Goal: Task Accomplishment & Management: Use online tool/utility

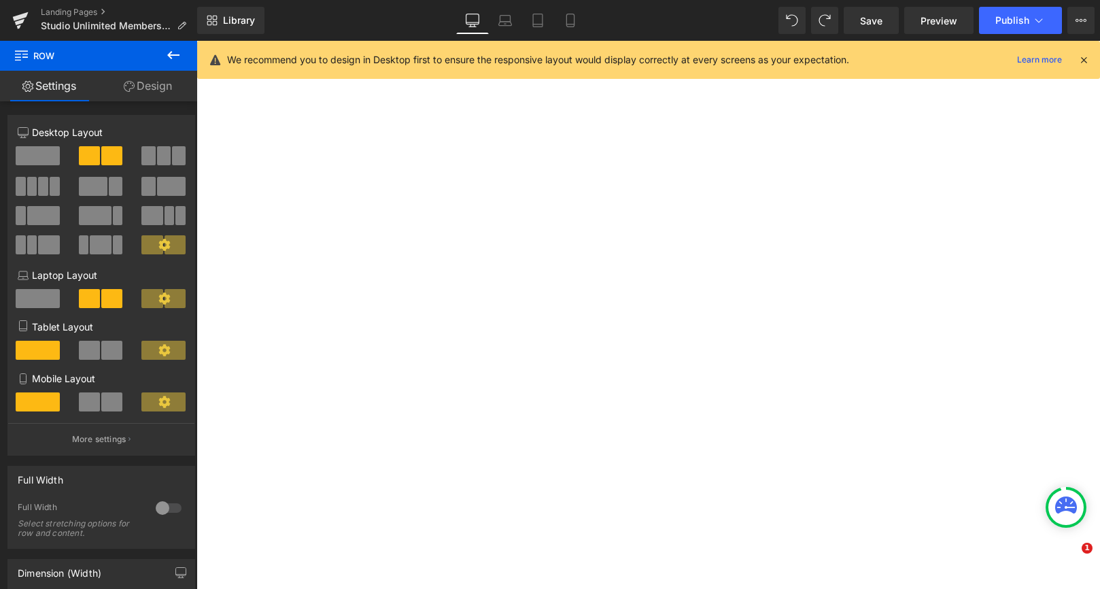
select select "12 Month Membership"
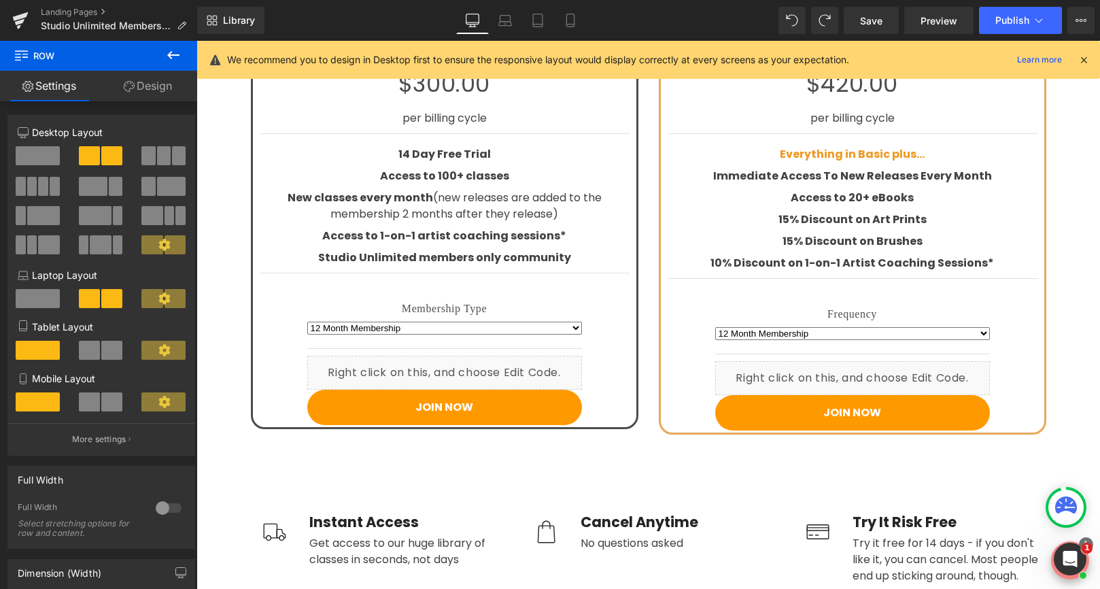
scroll to position [2293, 0]
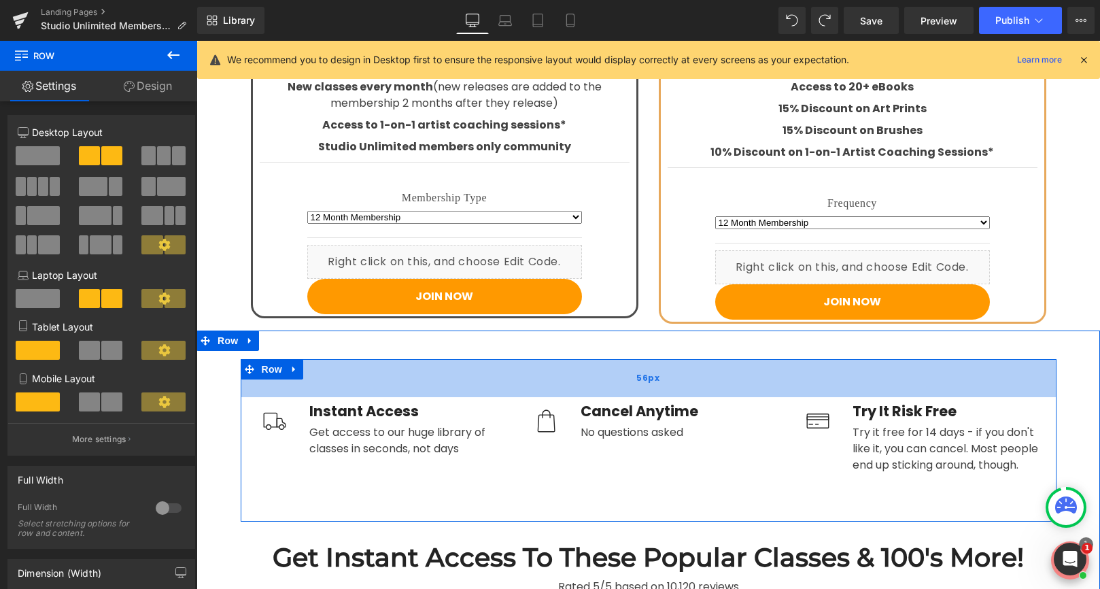
click at [636, 364] on div "56px" at bounding box center [649, 378] width 816 height 38
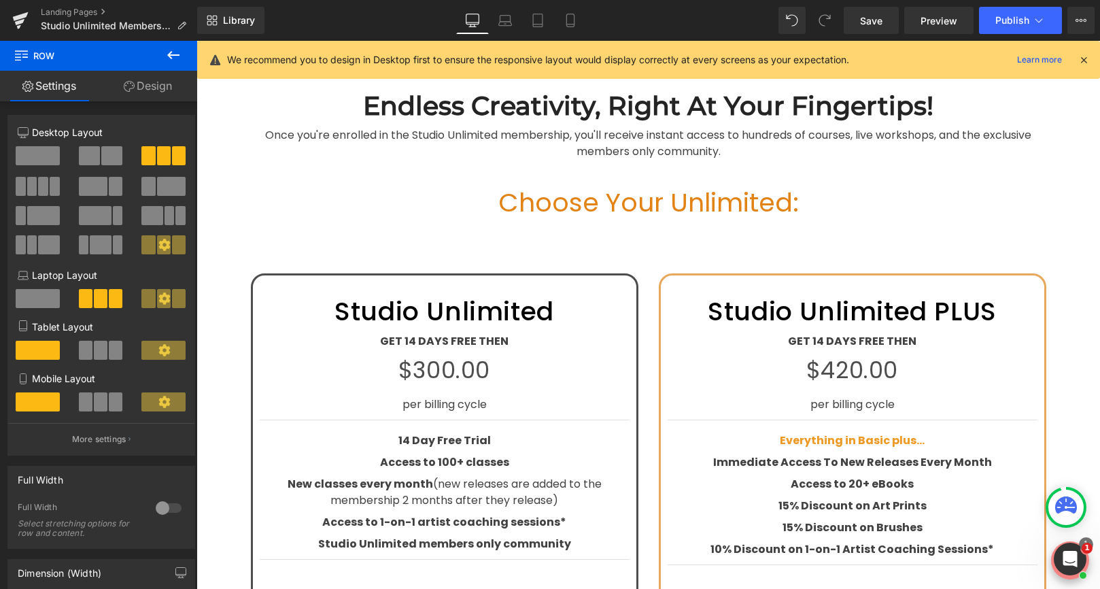
scroll to position [1880, 0]
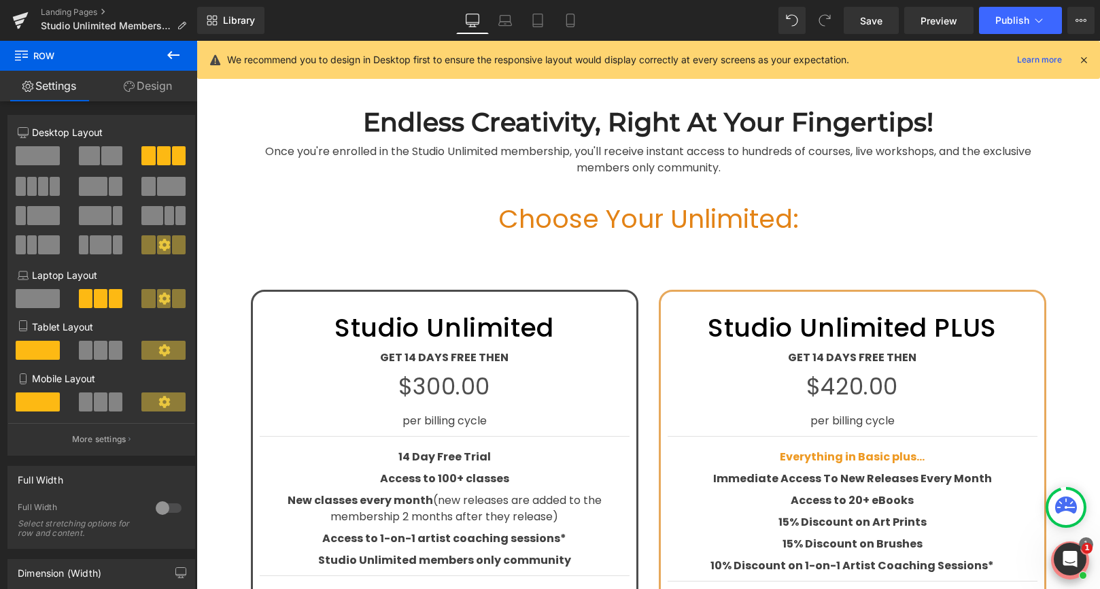
click at [178, 52] on icon at bounding box center [173, 55] width 16 height 16
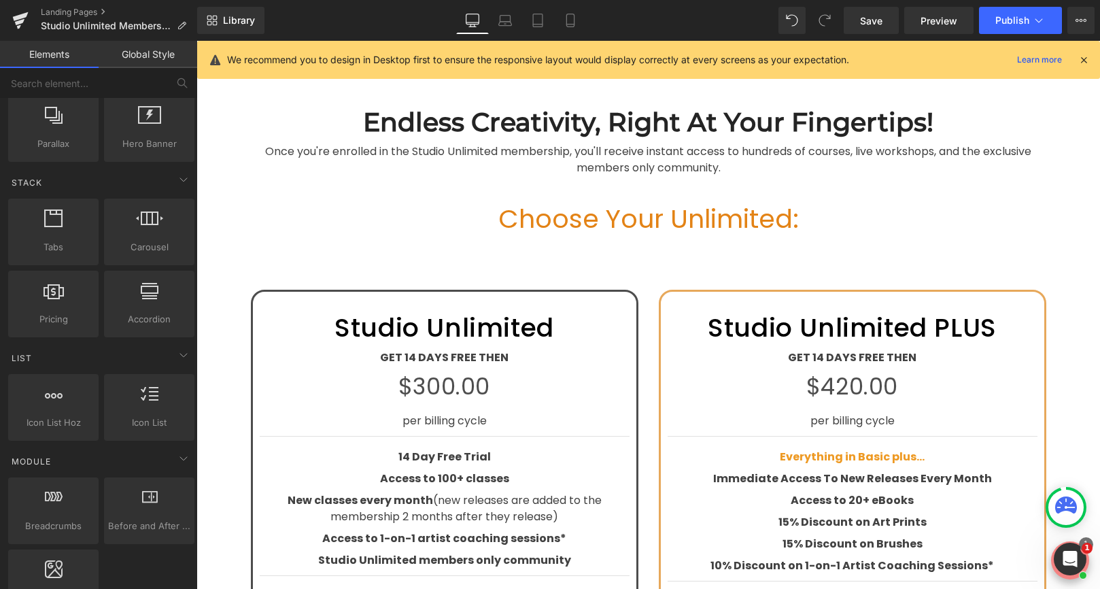
scroll to position [364, 0]
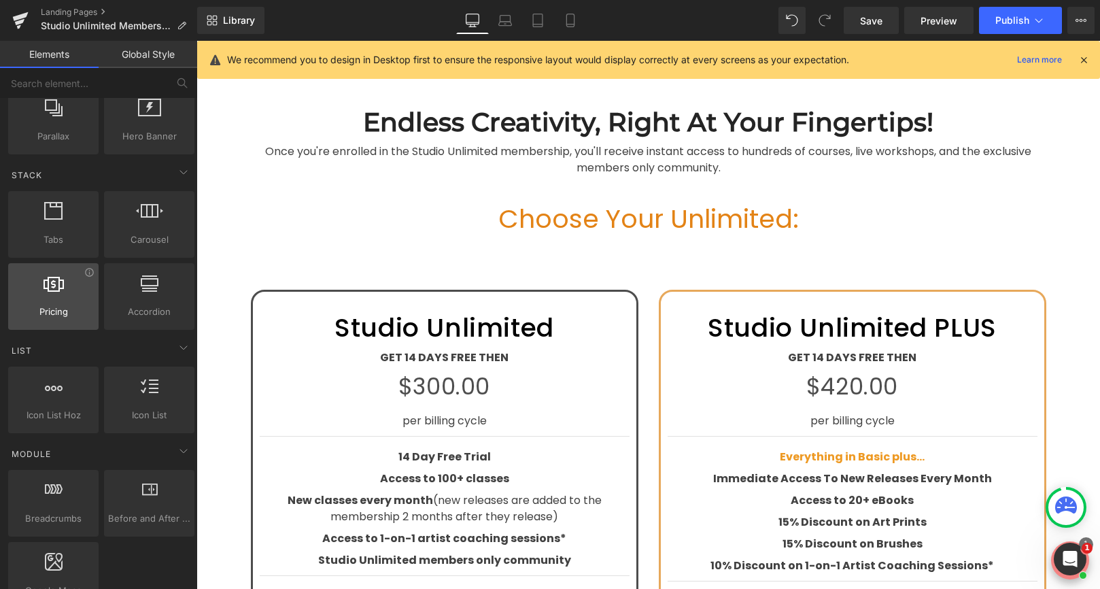
click at [63, 302] on div at bounding box center [53, 289] width 82 height 31
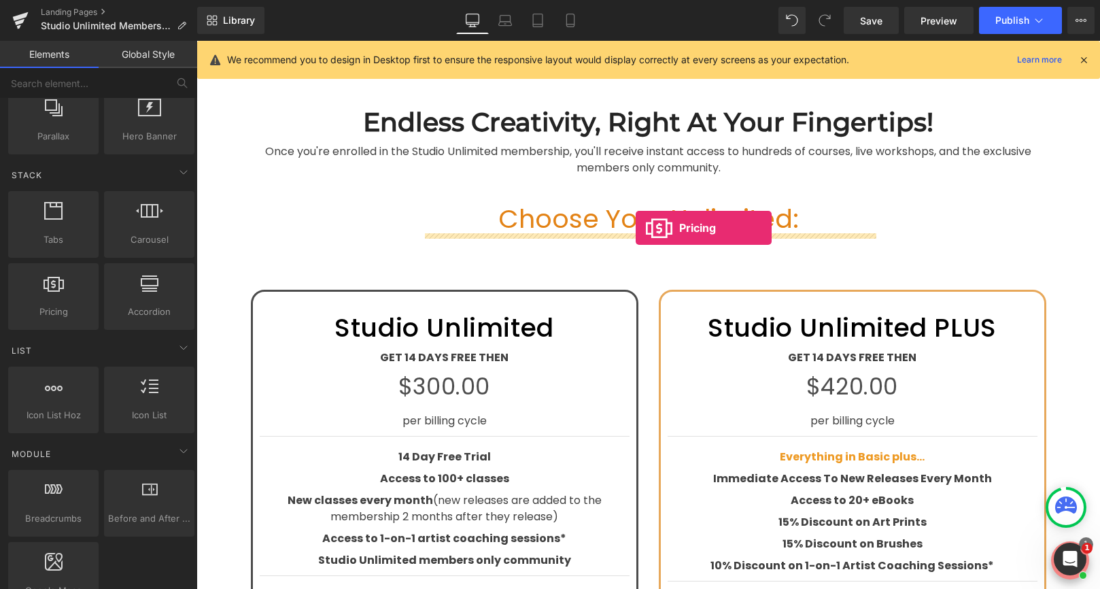
drag, startPoint x: 258, startPoint y: 339, endPoint x: 636, endPoint y: 227, distance: 393.4
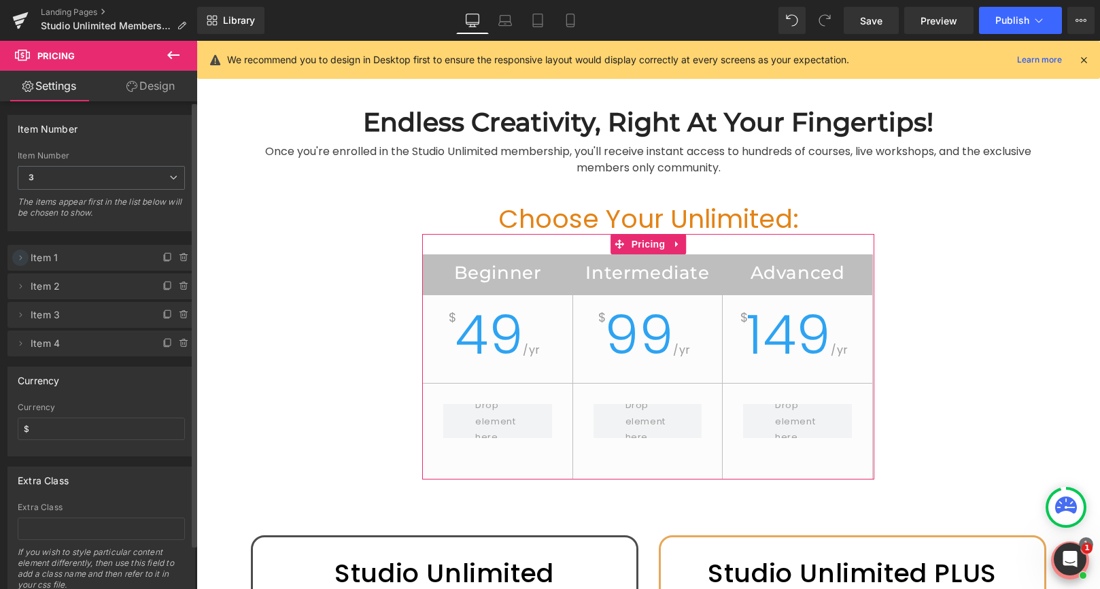
click at [22, 258] on icon at bounding box center [20, 257] width 11 height 11
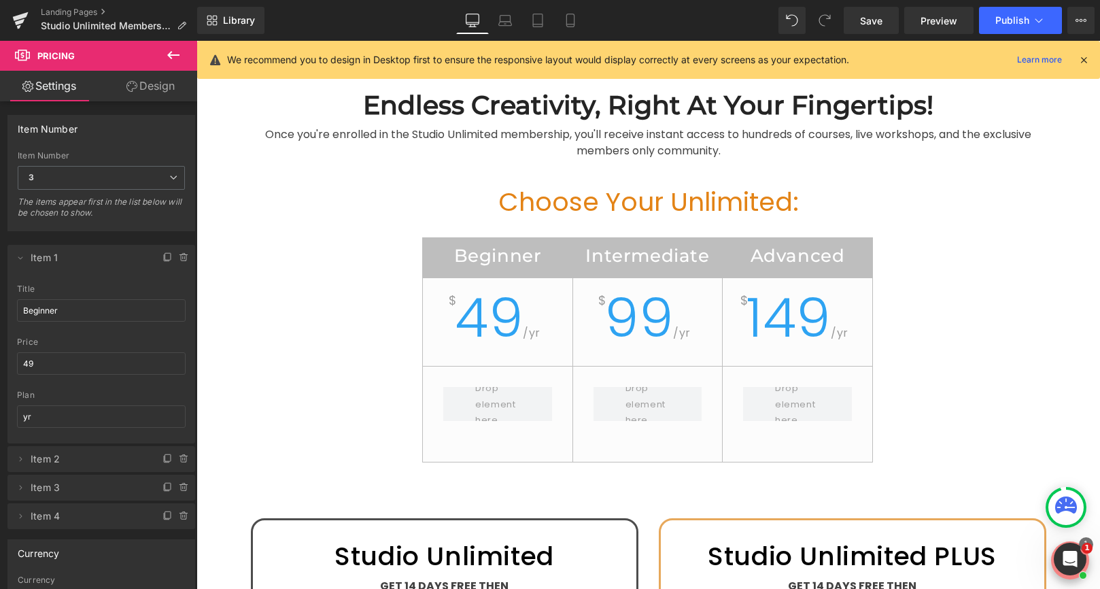
scroll to position [1898, 0]
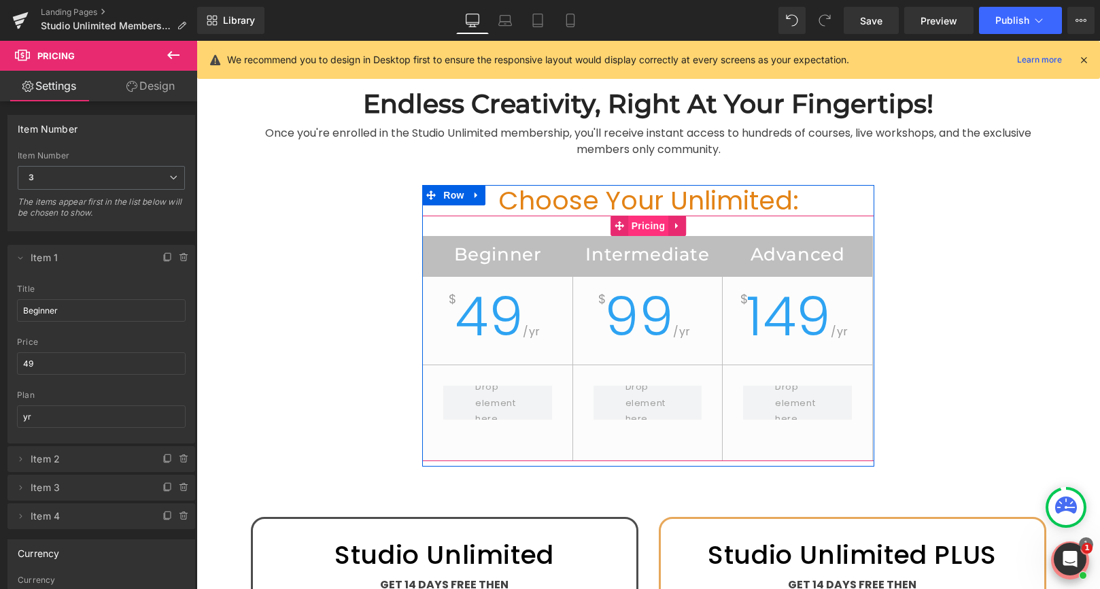
click at [639, 227] on span "Pricing" at bounding box center [648, 226] width 41 height 20
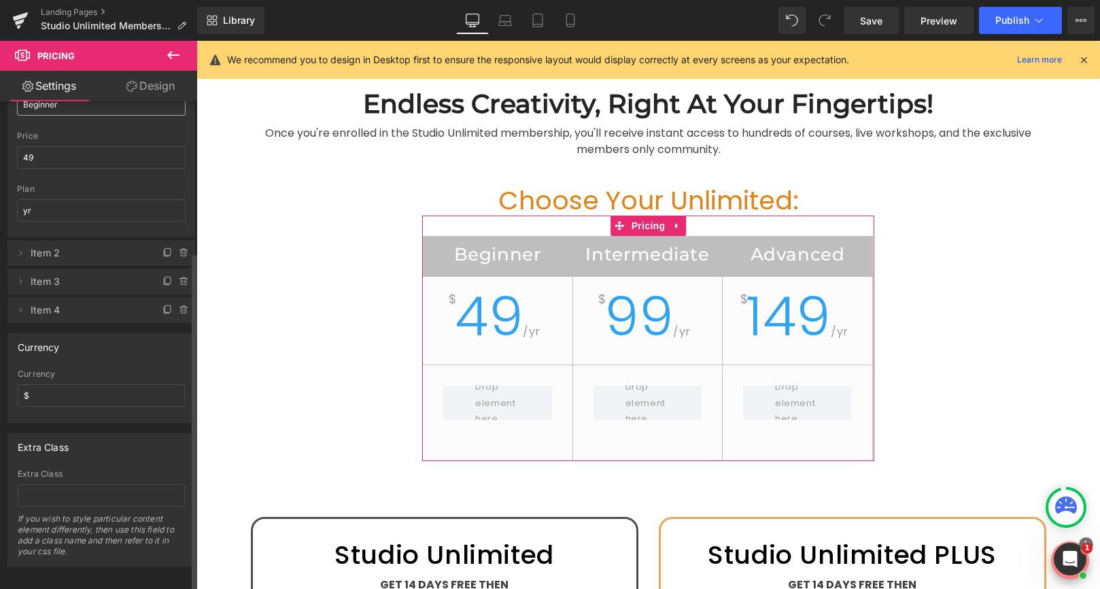
scroll to position [216, 0]
click at [20, 299] on icon at bounding box center [20, 304] width 11 height 11
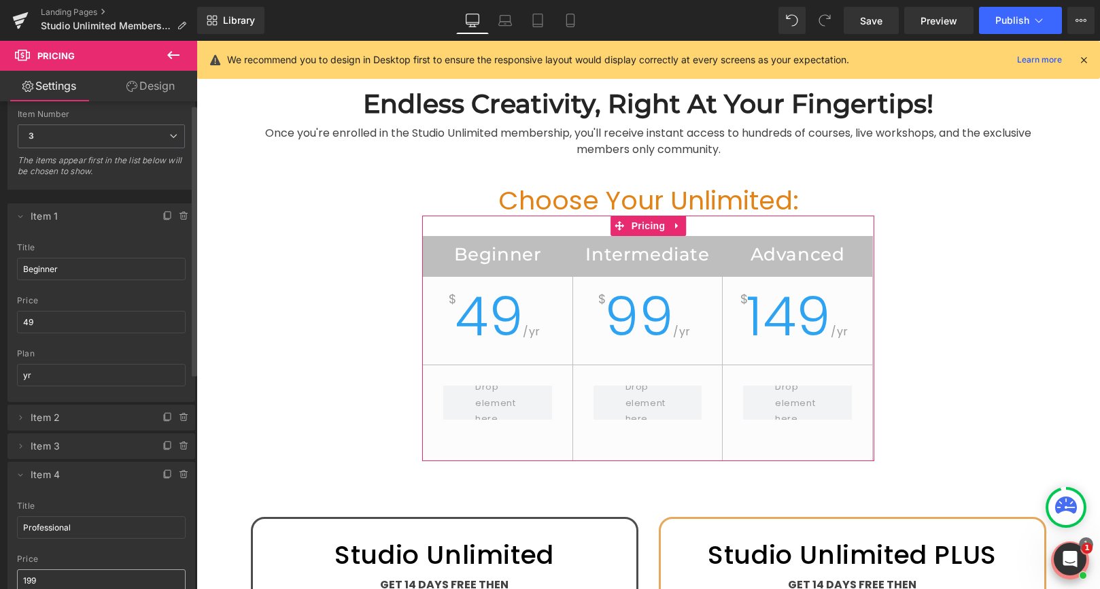
scroll to position [0, 0]
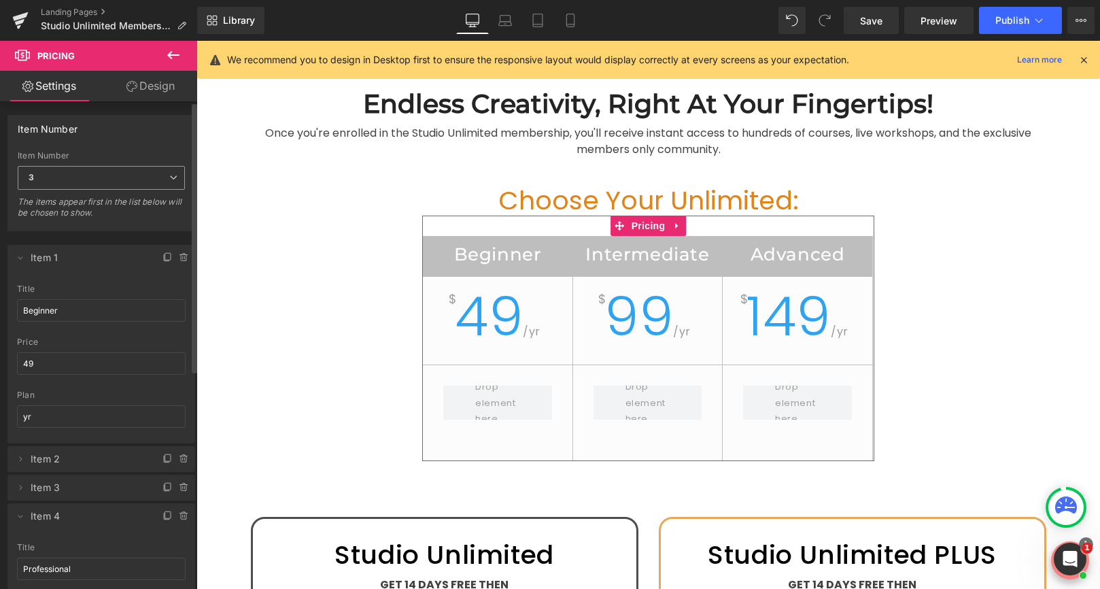
click at [137, 176] on span "3" at bounding box center [101, 178] width 167 height 24
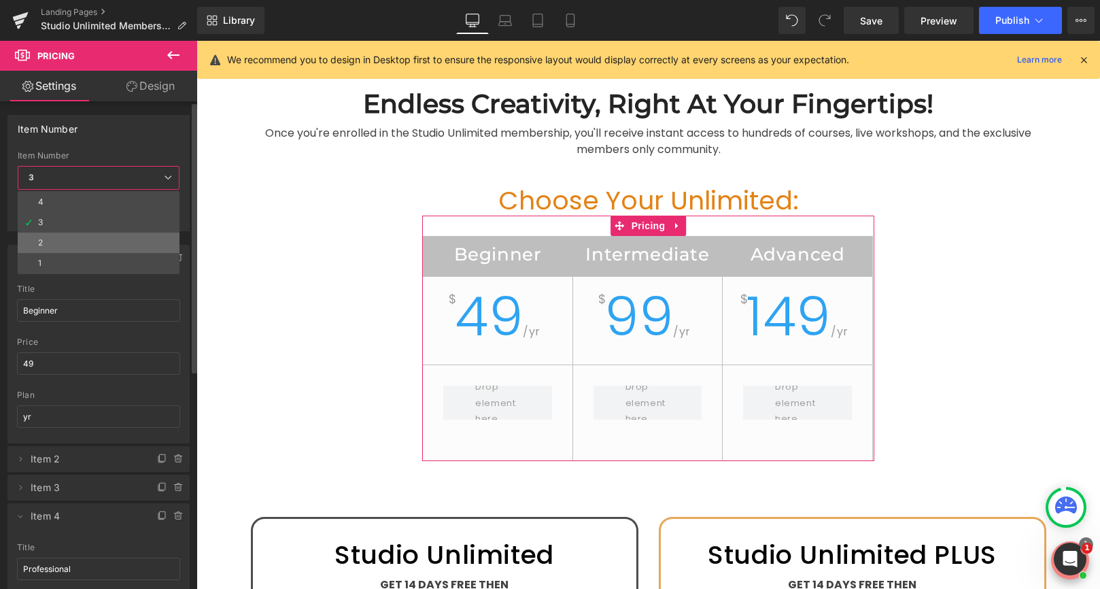
click at [79, 241] on li "2" at bounding box center [99, 243] width 162 height 20
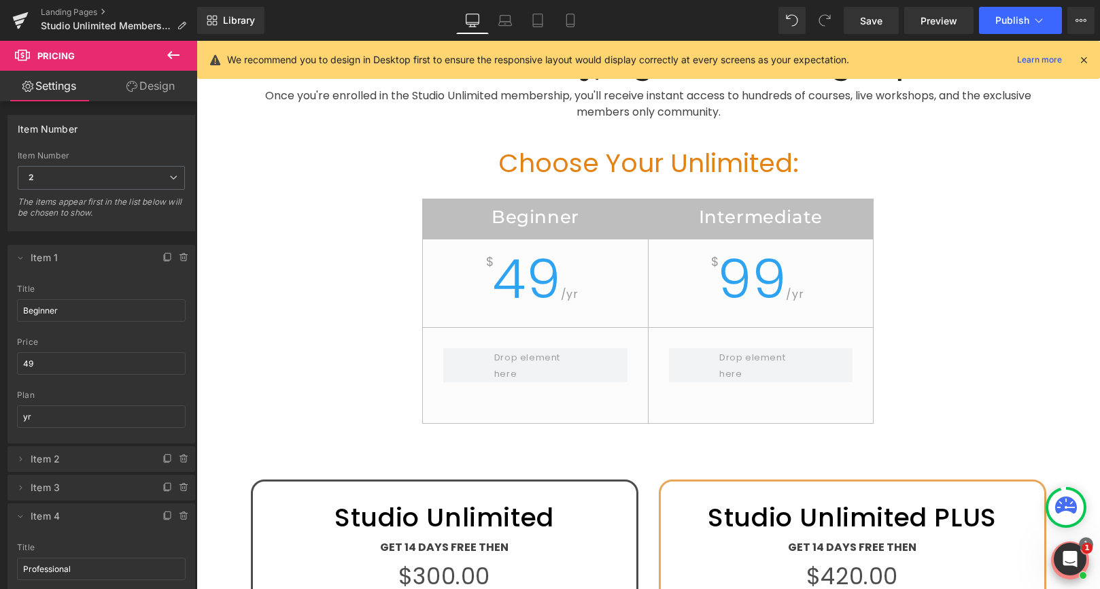
scroll to position [1928, 0]
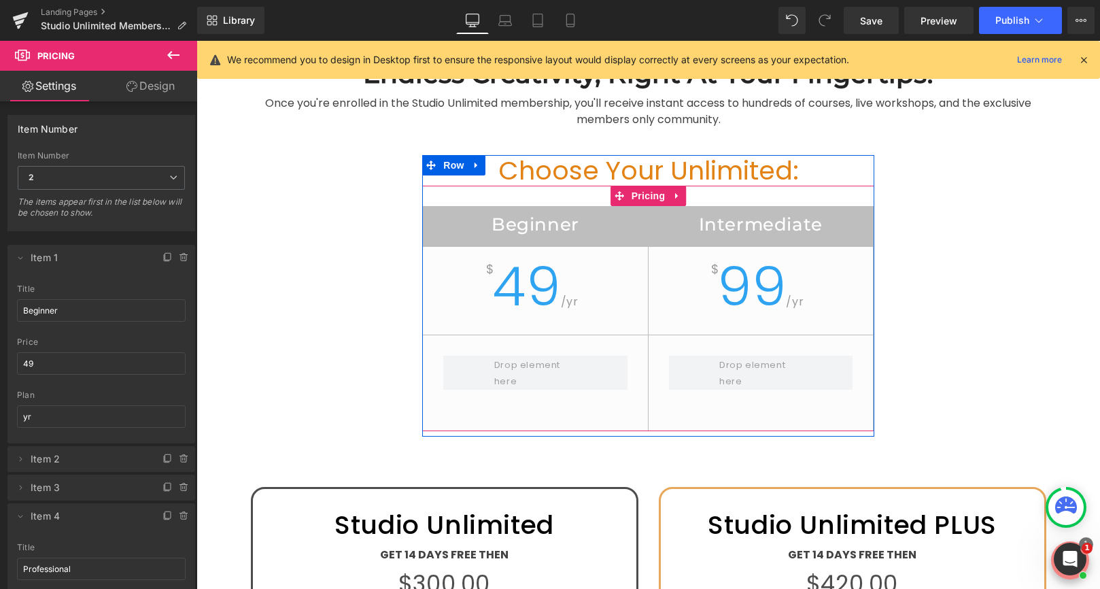
click at [549, 225] on h2 "Beginner" at bounding box center [535, 226] width 224 height 27
click at [532, 220] on h2 "Beginner" at bounding box center [535, 226] width 224 height 27
click at [532, 230] on h2 "Beginner" at bounding box center [535, 226] width 224 height 27
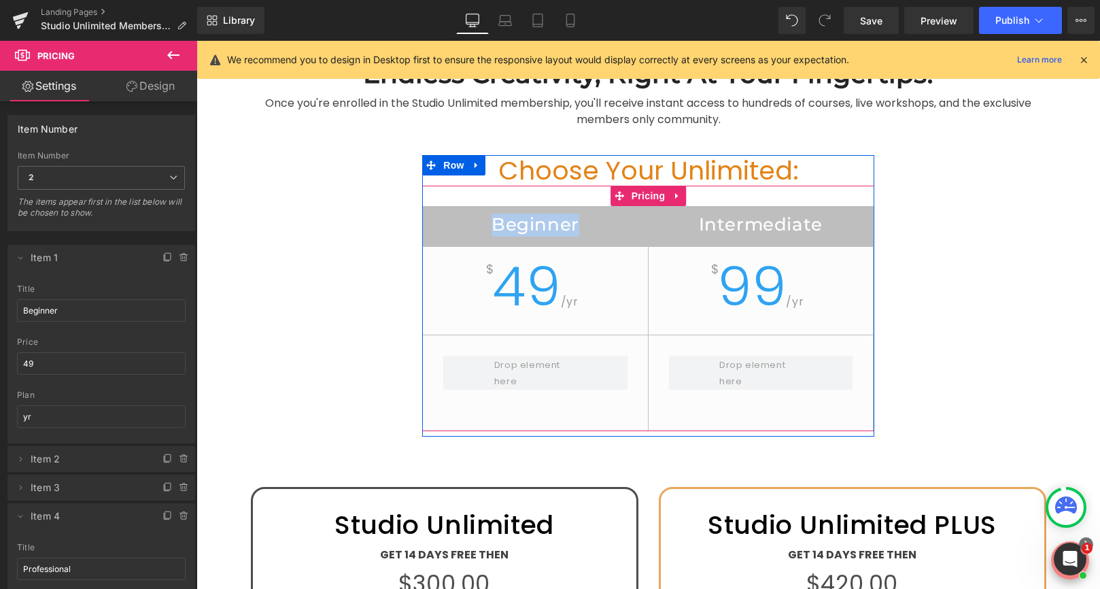
click at [532, 230] on h2 "Beginner" at bounding box center [535, 226] width 224 height 27
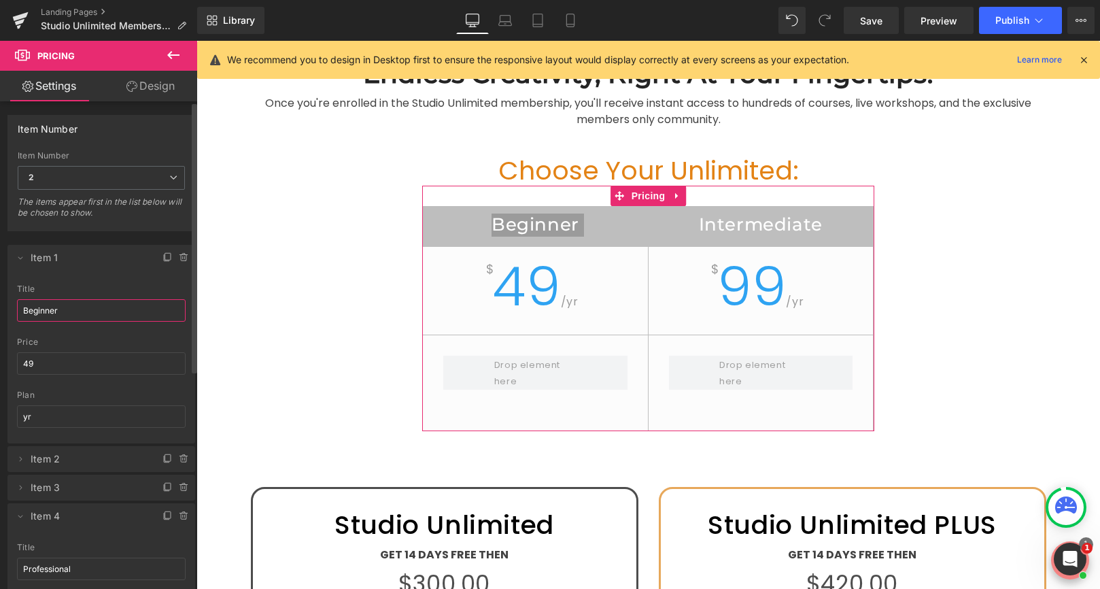
click at [56, 313] on input "Beginner" at bounding box center [101, 310] width 169 height 22
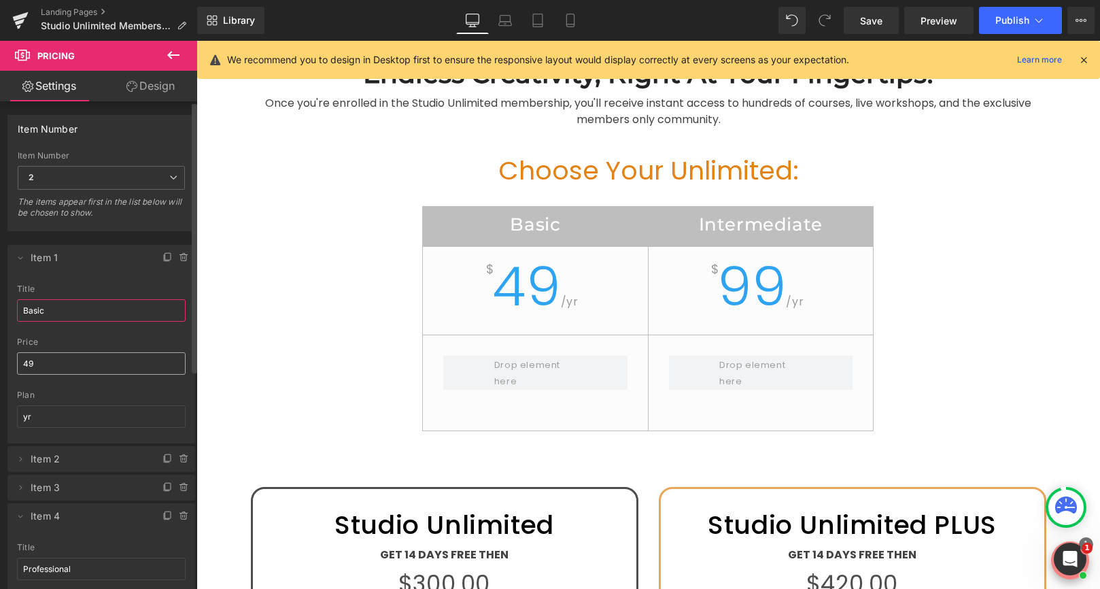
type input "Basic"
click at [44, 365] on input "49" at bounding box center [101, 363] width 169 height 22
click at [42, 413] on input "yr" at bounding box center [101, 416] width 169 height 22
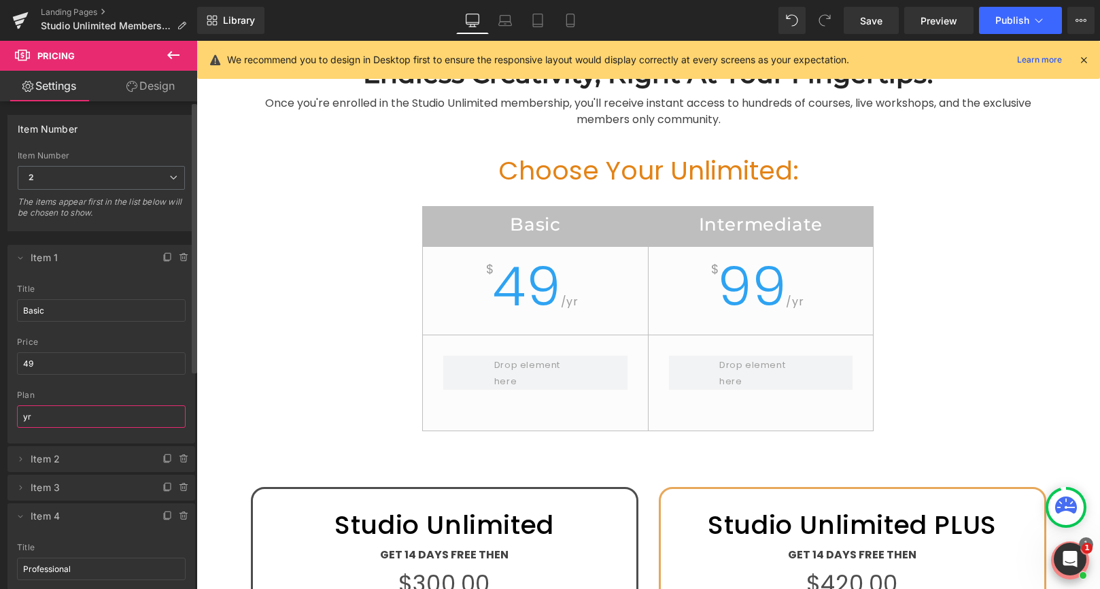
type input "y"
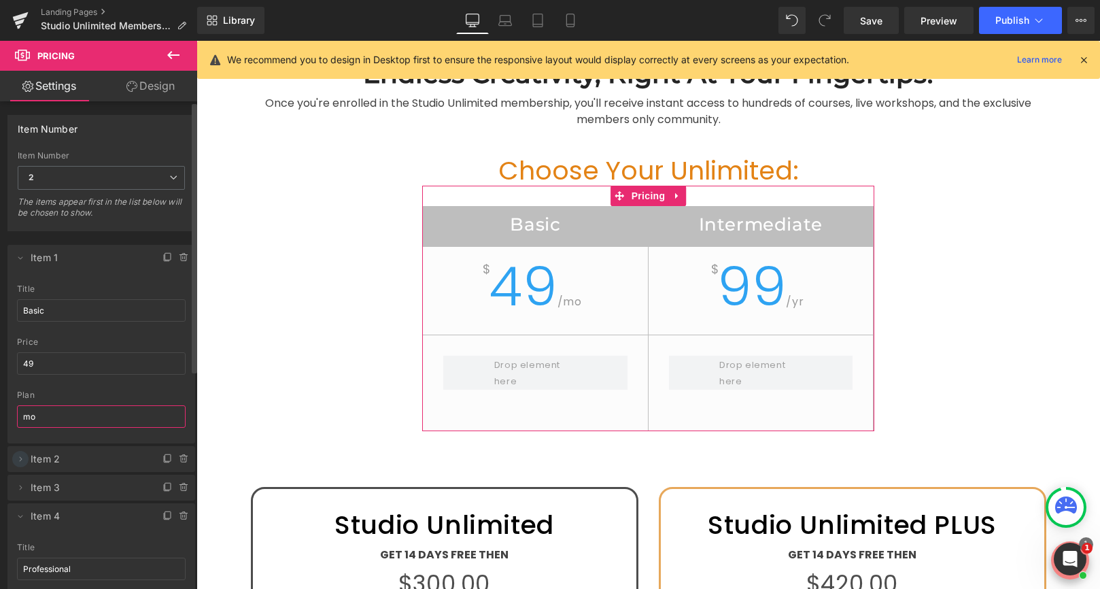
type input "mo"
click at [19, 458] on icon at bounding box center [20, 458] width 11 height 11
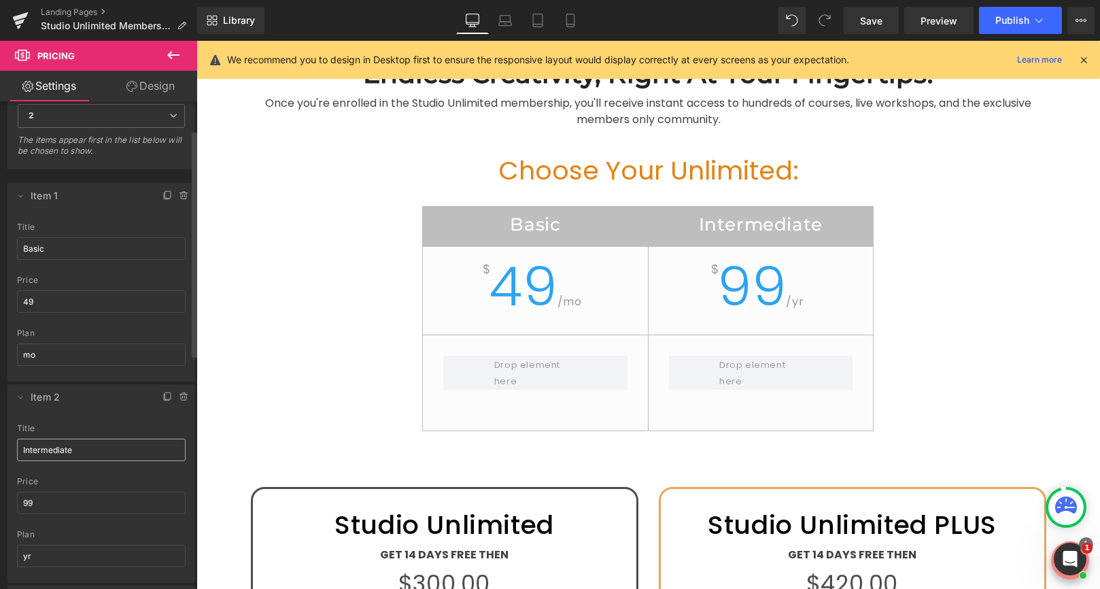
scroll to position [61, 0]
click at [75, 450] on input "Intermediate" at bounding box center [101, 450] width 169 height 22
type input "PLUS"
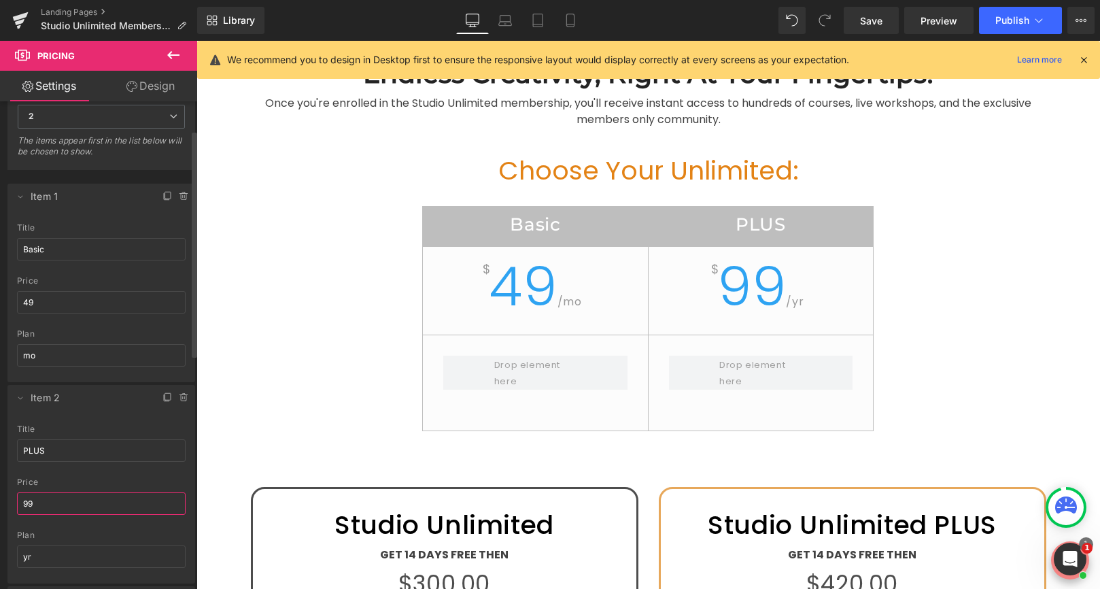
click at [50, 504] on input "99" at bounding box center [101, 503] width 169 height 22
type input "45"
click at [45, 557] on input "yr" at bounding box center [101, 556] width 169 height 22
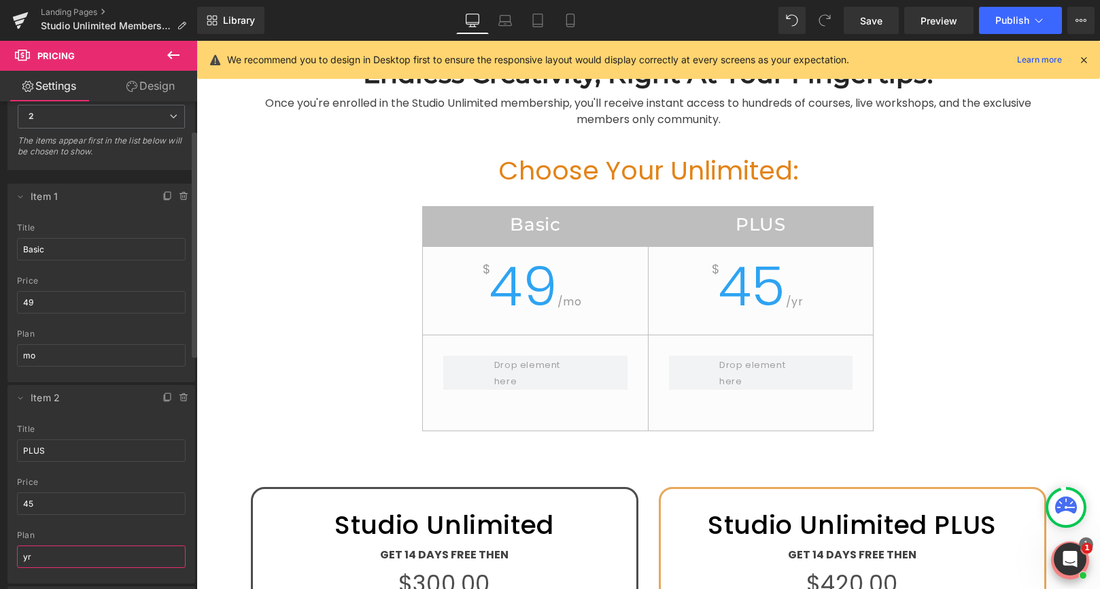
click at [45, 557] on input "yr" at bounding box center [101, 556] width 169 height 22
type input "mo"
click at [57, 300] on input "49" at bounding box center [101, 302] width 169 height 22
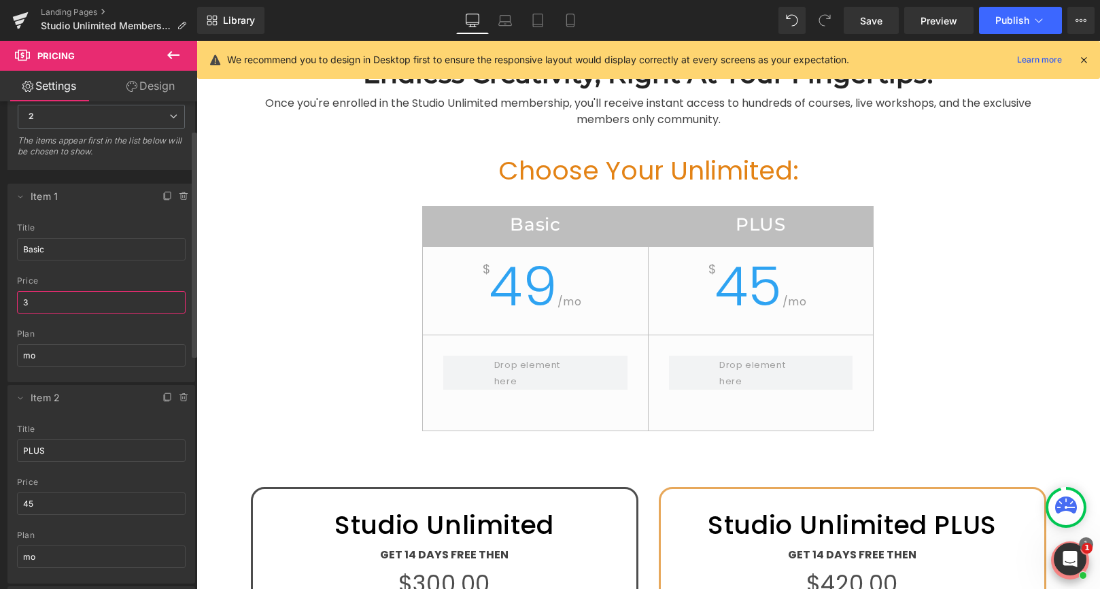
type input "35"
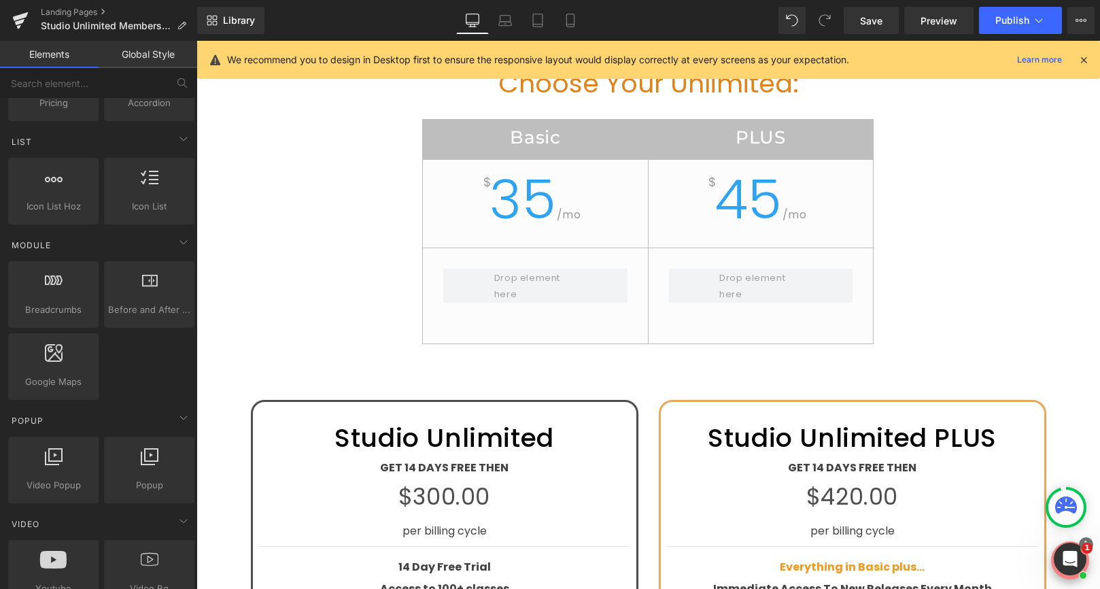
scroll to position [568, 0]
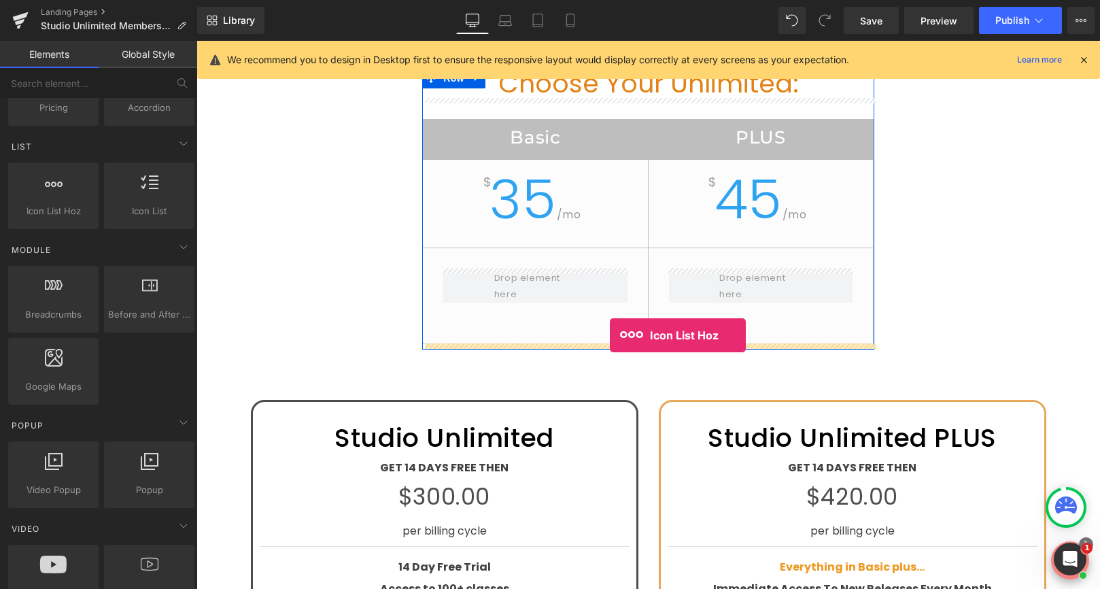
drag, startPoint x: 259, startPoint y: 248, endPoint x: 610, endPoint y: 335, distance: 361.4
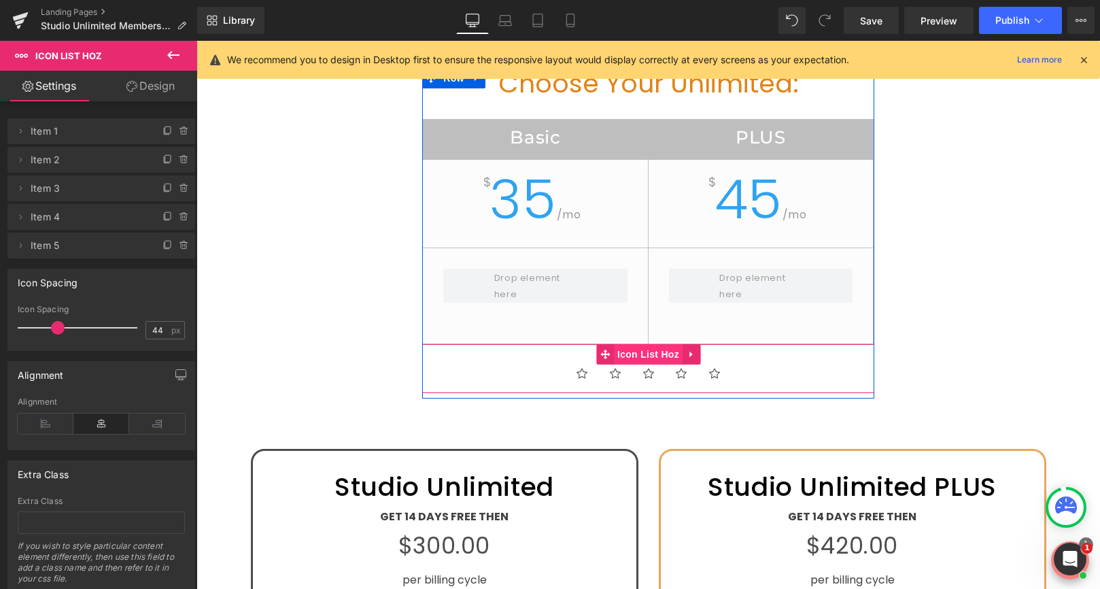
click at [654, 356] on span "Icon List Hoz" at bounding box center [648, 354] width 69 height 20
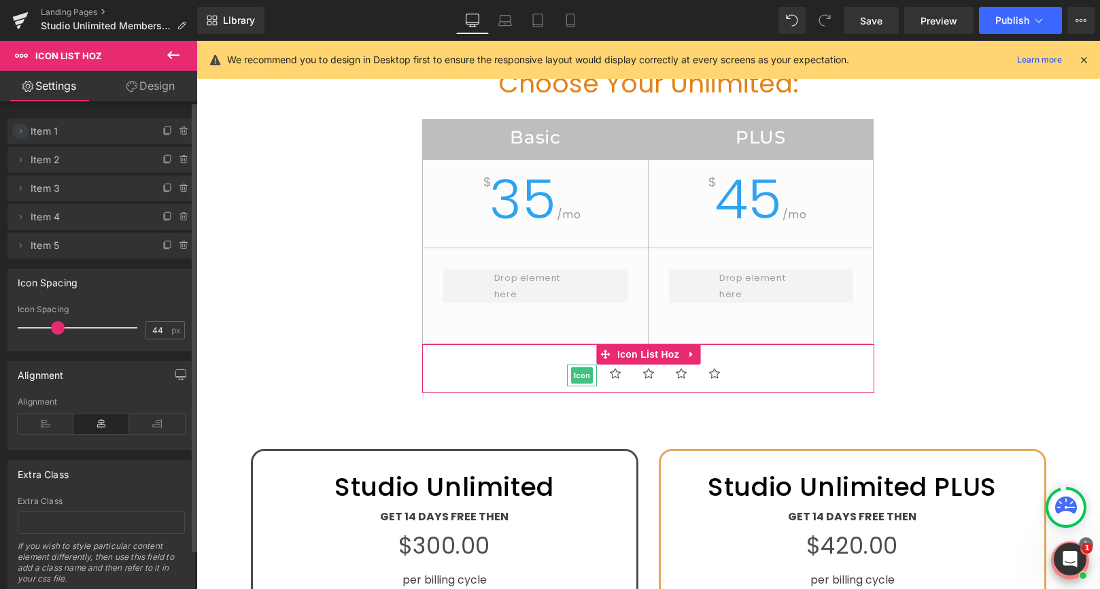
click at [18, 133] on icon at bounding box center [20, 131] width 11 height 11
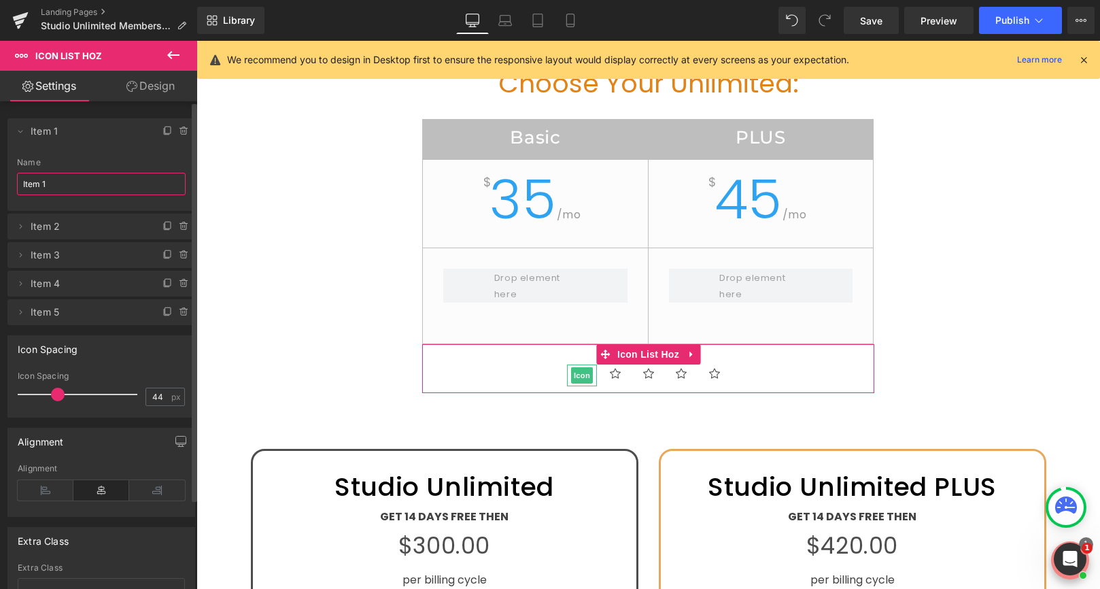
click at [56, 188] on input "Item 1" at bounding box center [101, 184] width 169 height 22
click at [65, 226] on span "Item 2" at bounding box center [88, 226] width 114 height 26
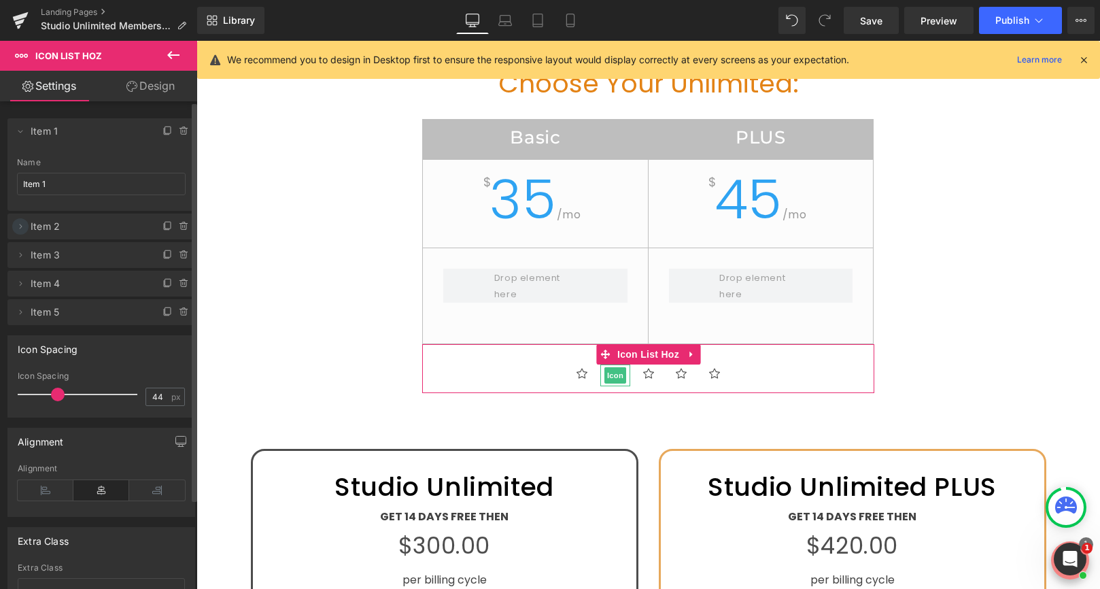
click at [23, 228] on icon at bounding box center [20, 226] width 11 height 11
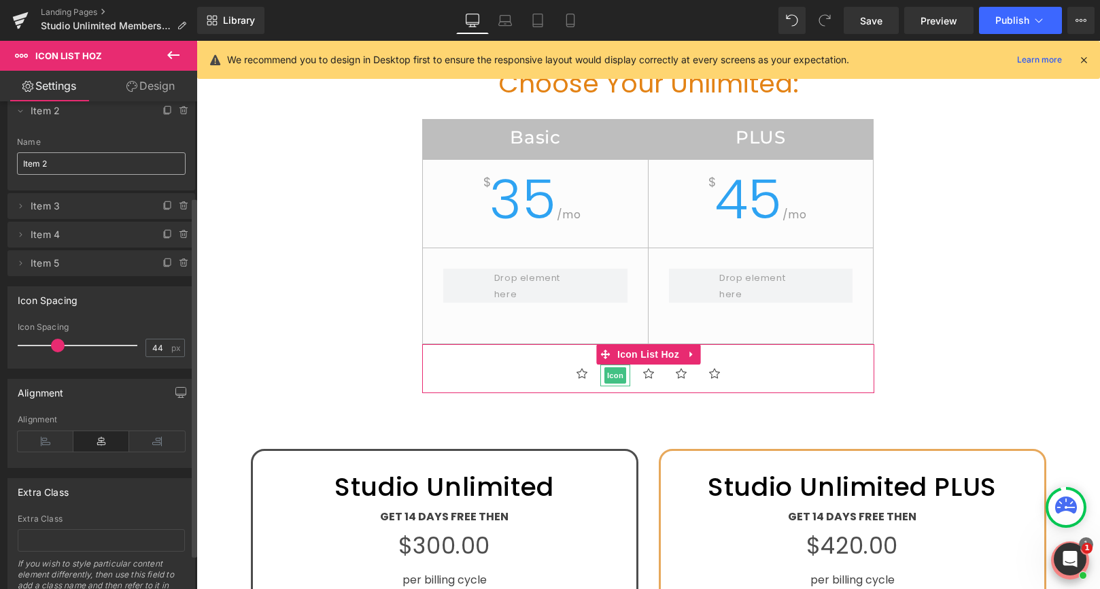
scroll to position [175, 0]
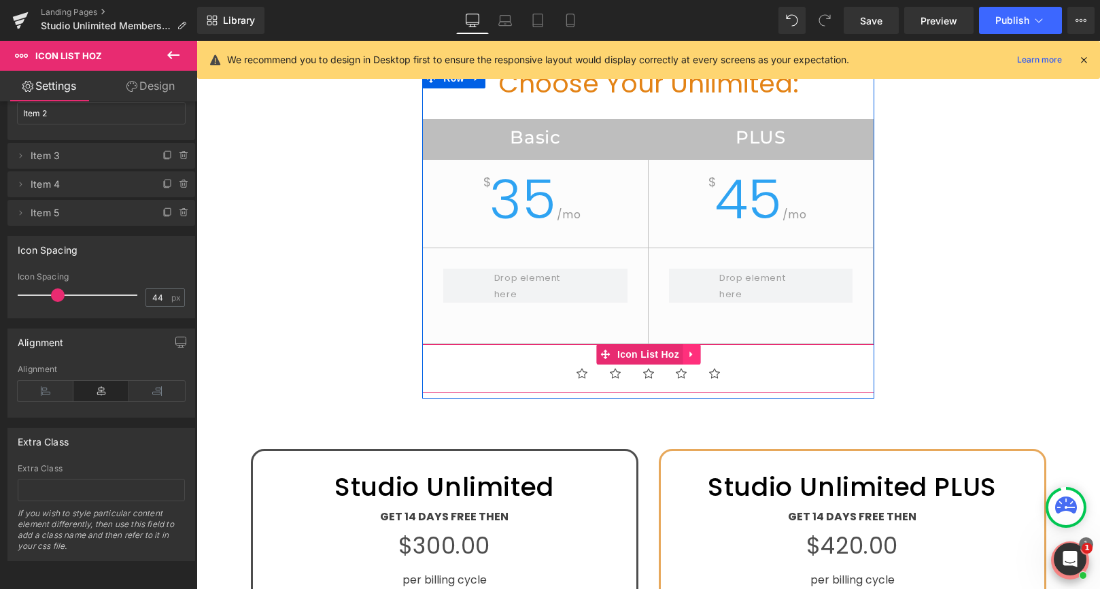
click at [693, 353] on icon at bounding box center [692, 354] width 10 height 10
click at [701, 353] on icon at bounding box center [700, 354] width 10 height 10
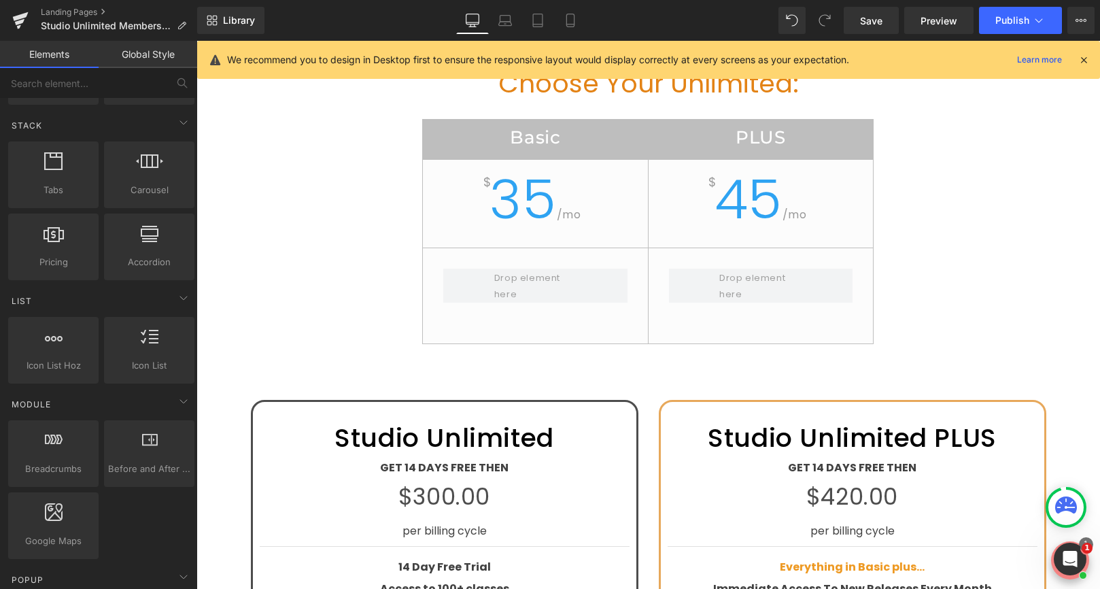
scroll to position [0, 0]
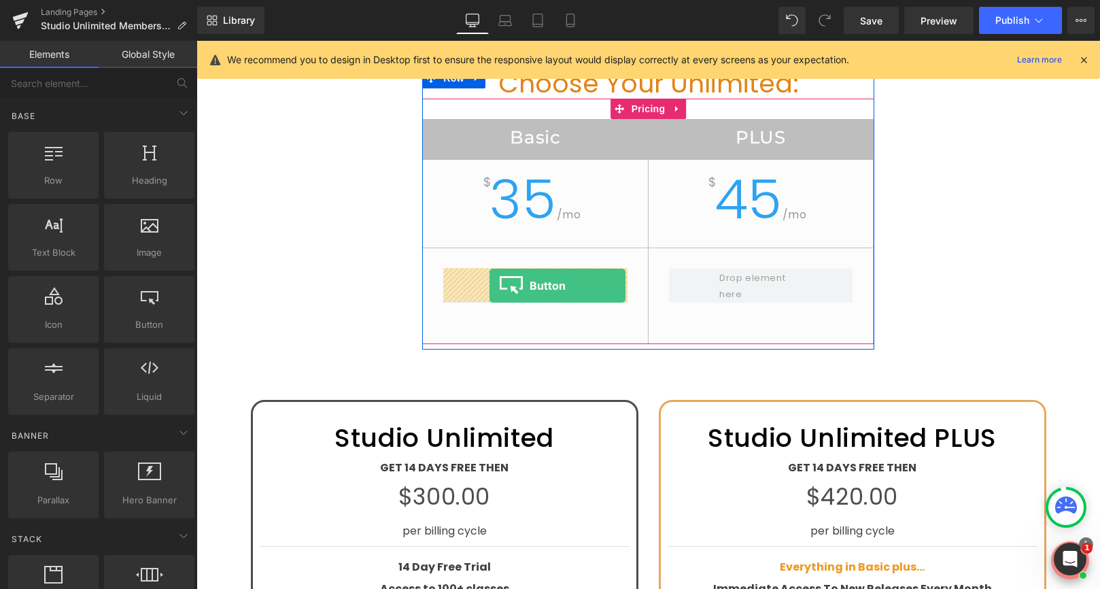
drag, startPoint x: 339, startPoint y: 353, endPoint x: 491, endPoint y: 283, distance: 166.7
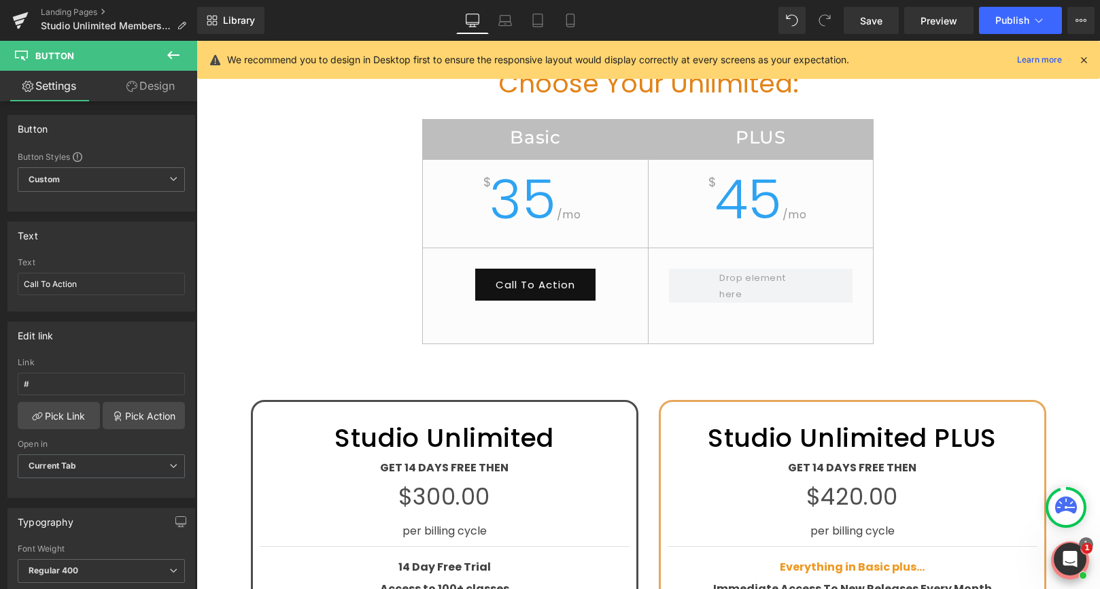
click at [169, 51] on icon at bounding box center [173, 55] width 16 height 16
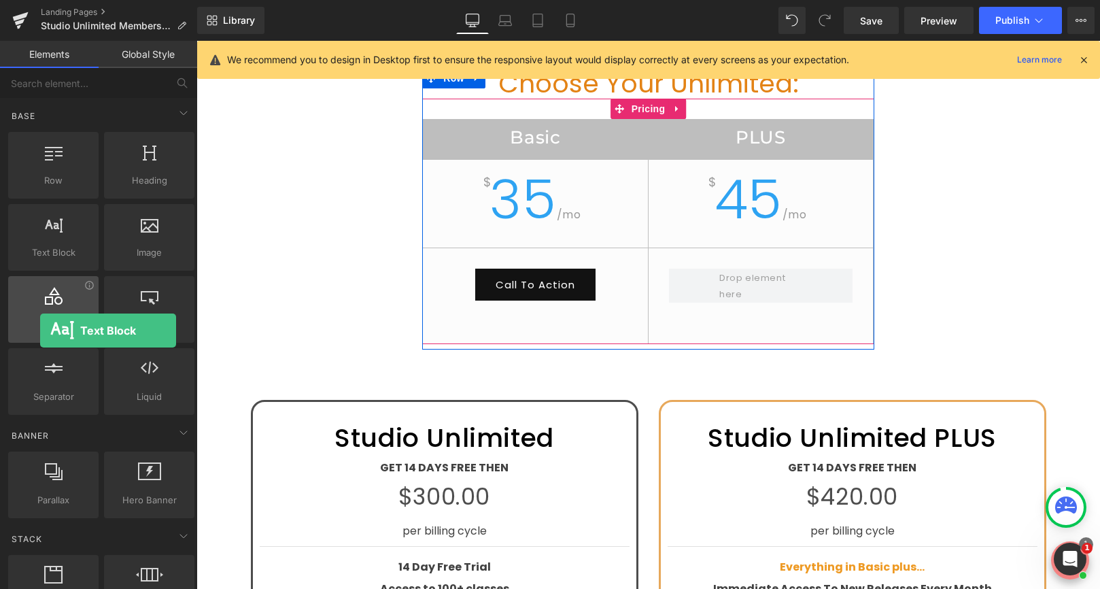
drag, startPoint x: 65, startPoint y: 252, endPoint x: 39, endPoint y: 330, distance: 82.8
click at [40, 330] on div "Row rows, columns, layouts, div Heading headings, titles, h1,h2,h3,h4,h5,h6 Tex…" at bounding box center [101, 273] width 192 height 288
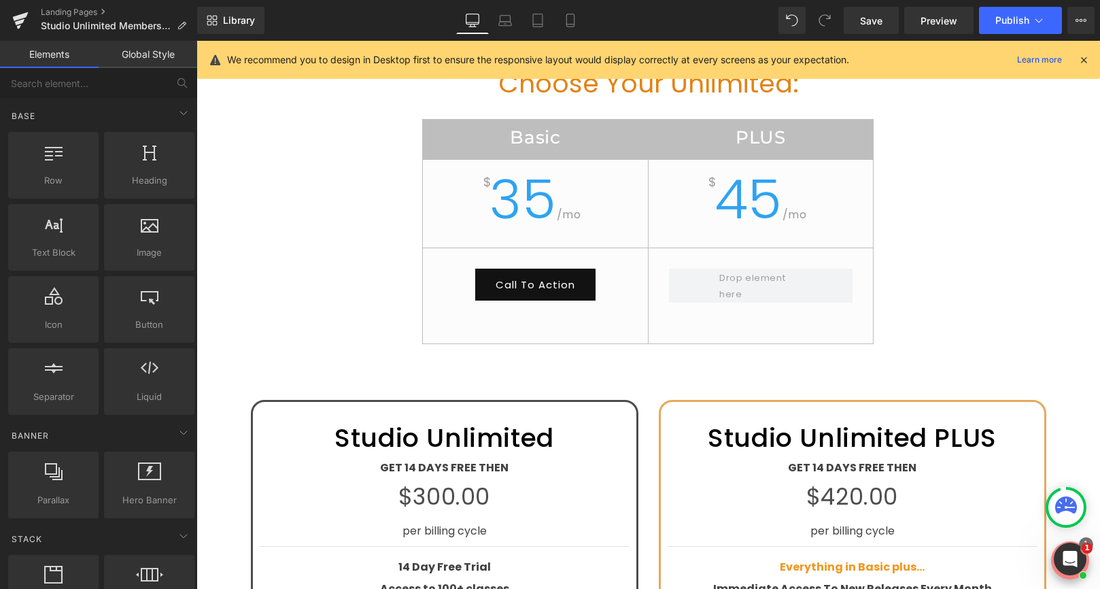
click at [547, 292] on span "Button" at bounding box center [535, 285] width 31 height 16
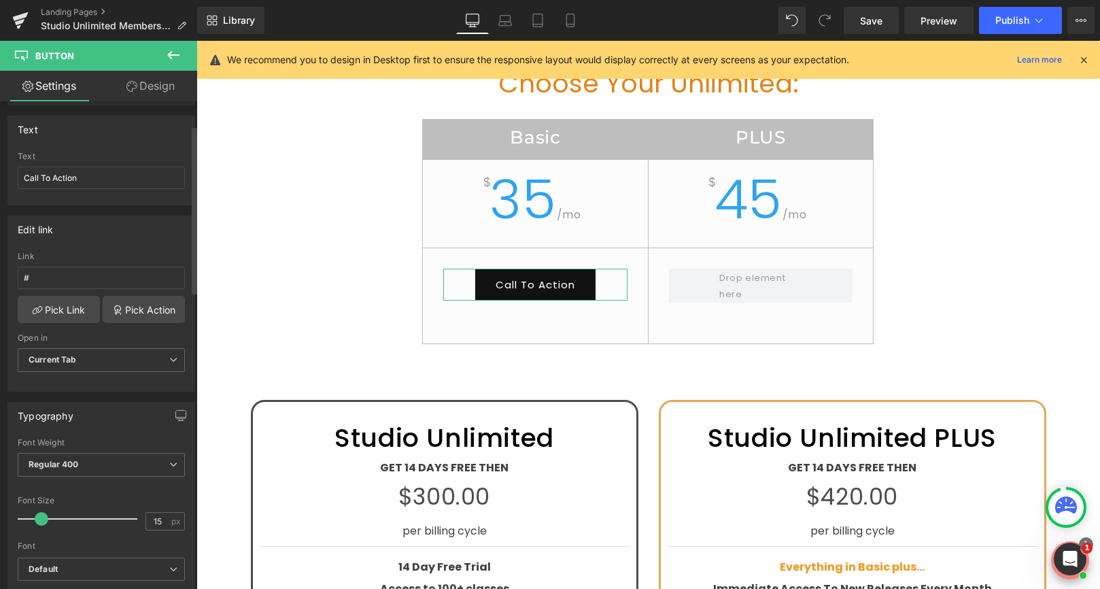
scroll to position [69, 0]
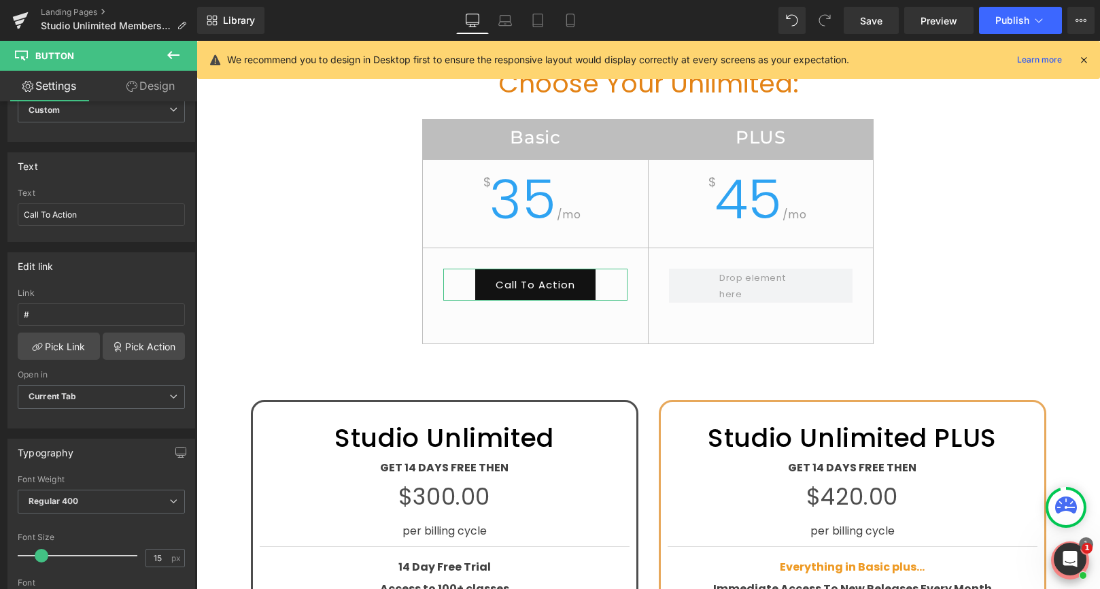
click at [150, 84] on link "Design" at bounding box center [150, 86] width 99 height 31
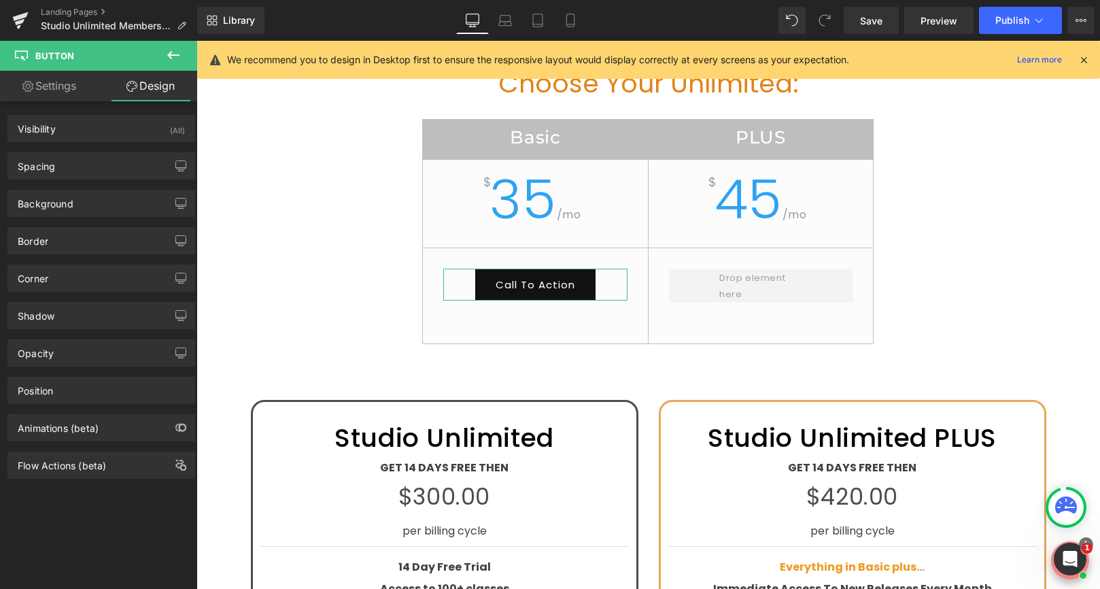
click at [72, 87] on link "Settings" at bounding box center [49, 86] width 99 height 31
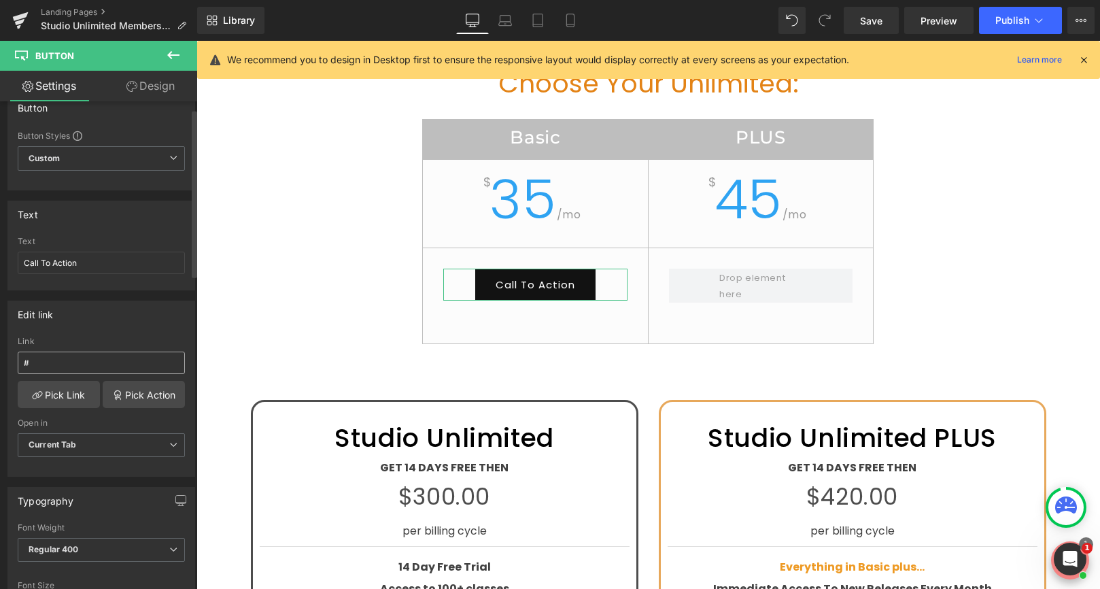
scroll to position [20, 0]
click at [101, 447] on span "Current Tab" at bounding box center [101, 446] width 167 height 24
click at [101, 447] on span "Current Tab" at bounding box center [99, 446] width 162 height 24
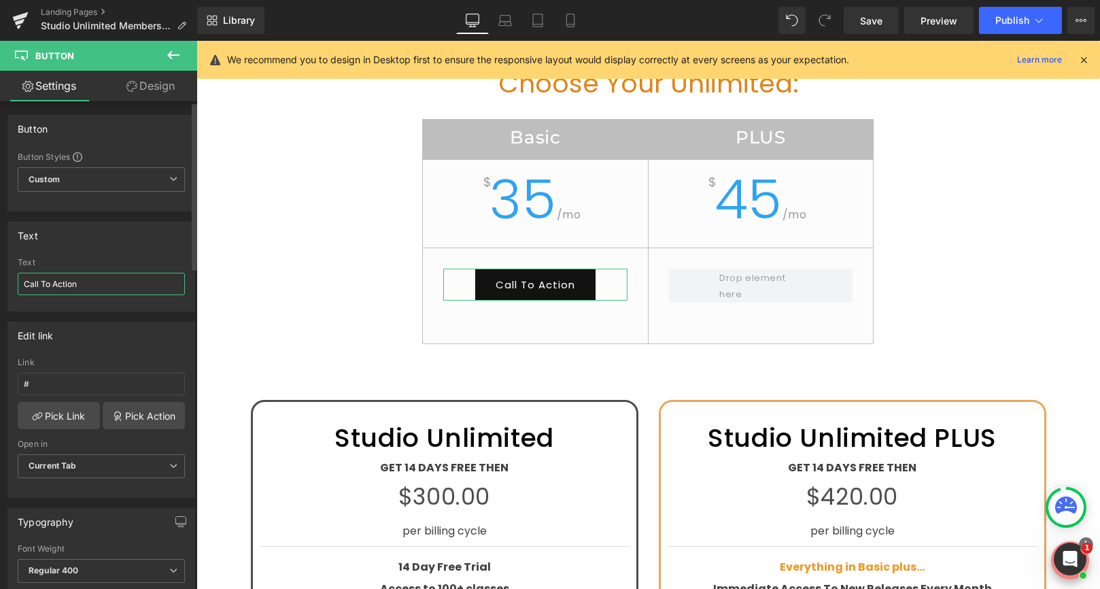
click at [86, 284] on input "Call To Action" at bounding box center [101, 284] width 167 height 22
click at [98, 188] on span "Custom Setup Global Style" at bounding box center [101, 179] width 167 height 24
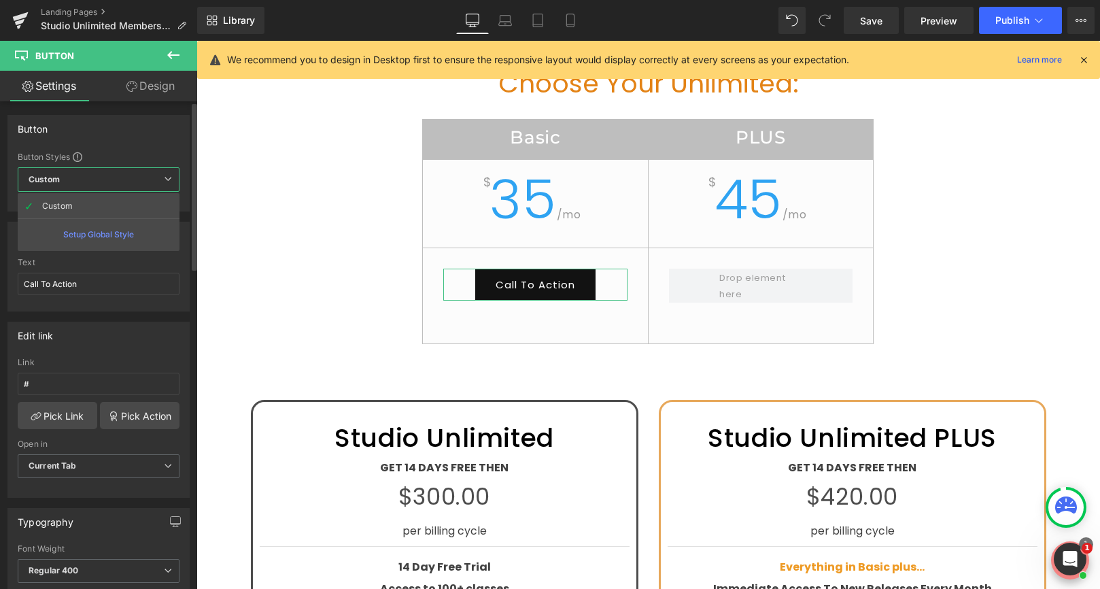
click at [106, 237] on div "Setup Global Style" at bounding box center [99, 234] width 162 height 32
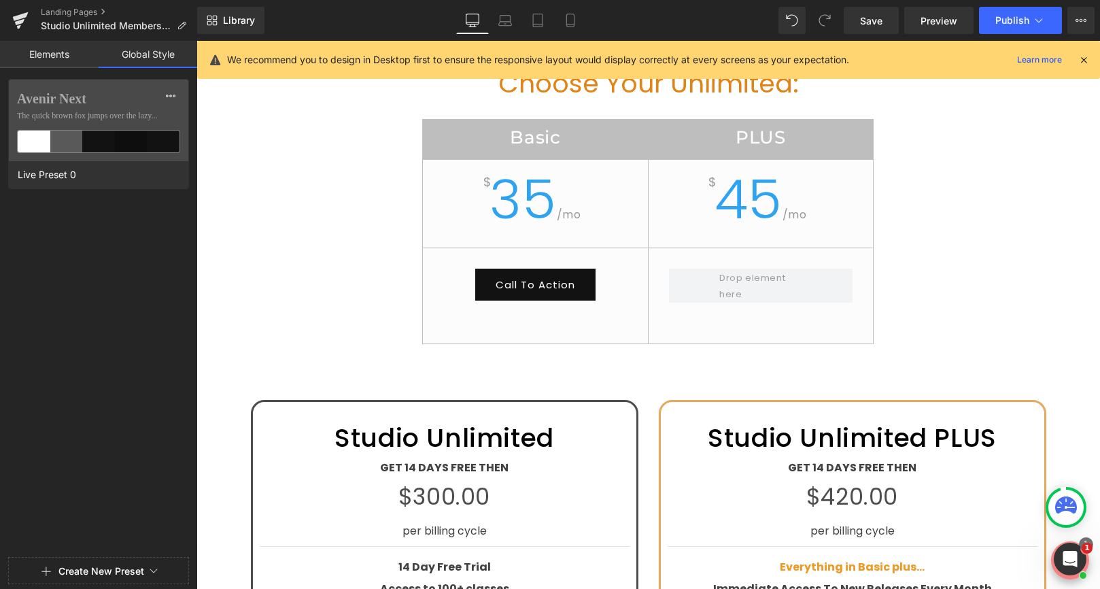
click at [42, 54] on link "Elements" at bounding box center [49, 54] width 99 height 27
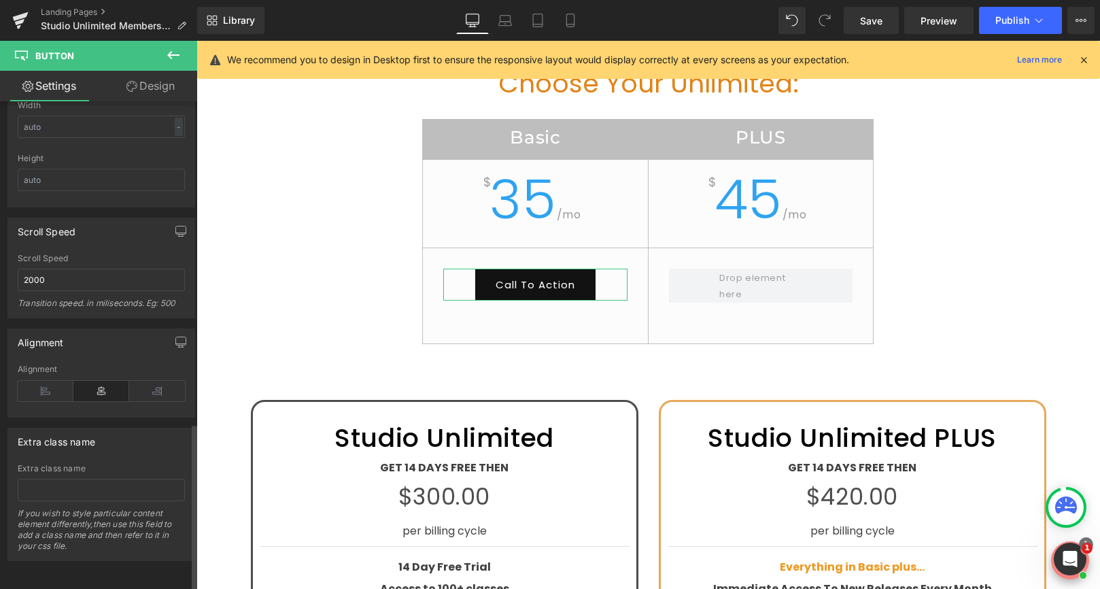
scroll to position [932, 0]
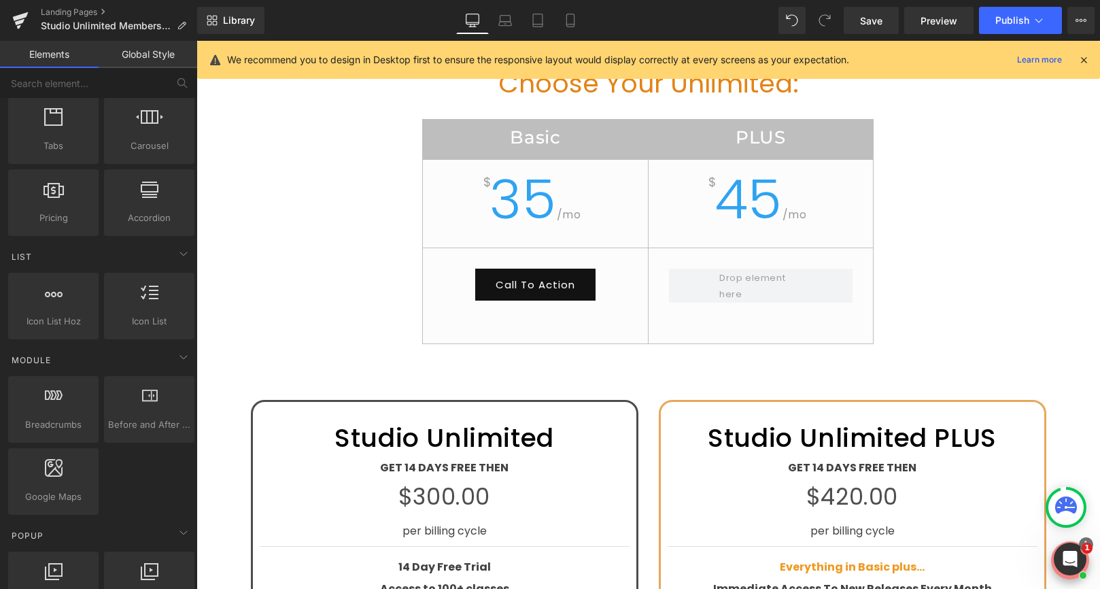
scroll to position [416, 0]
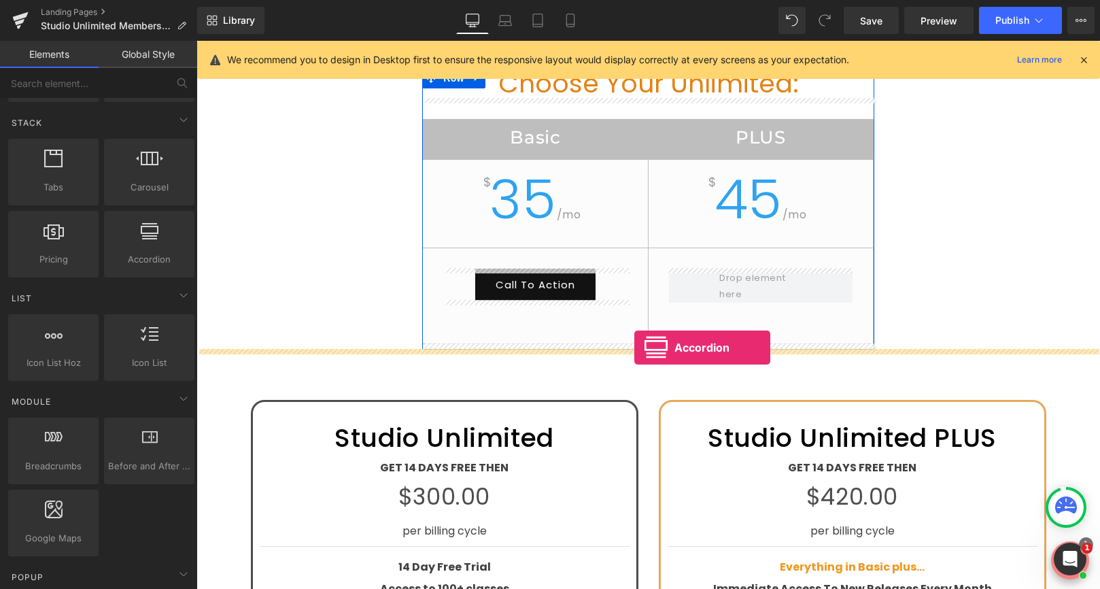
drag, startPoint x: 347, startPoint y: 283, endPoint x: 634, endPoint y: 347, distance: 293.9
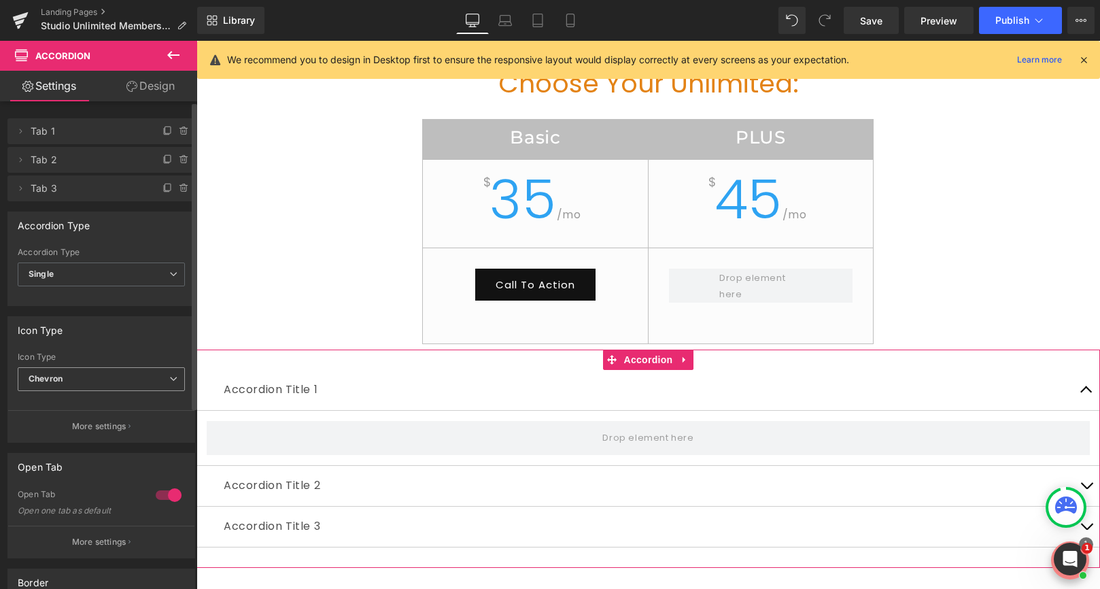
click at [82, 380] on span "Chevron" at bounding box center [101, 379] width 167 height 24
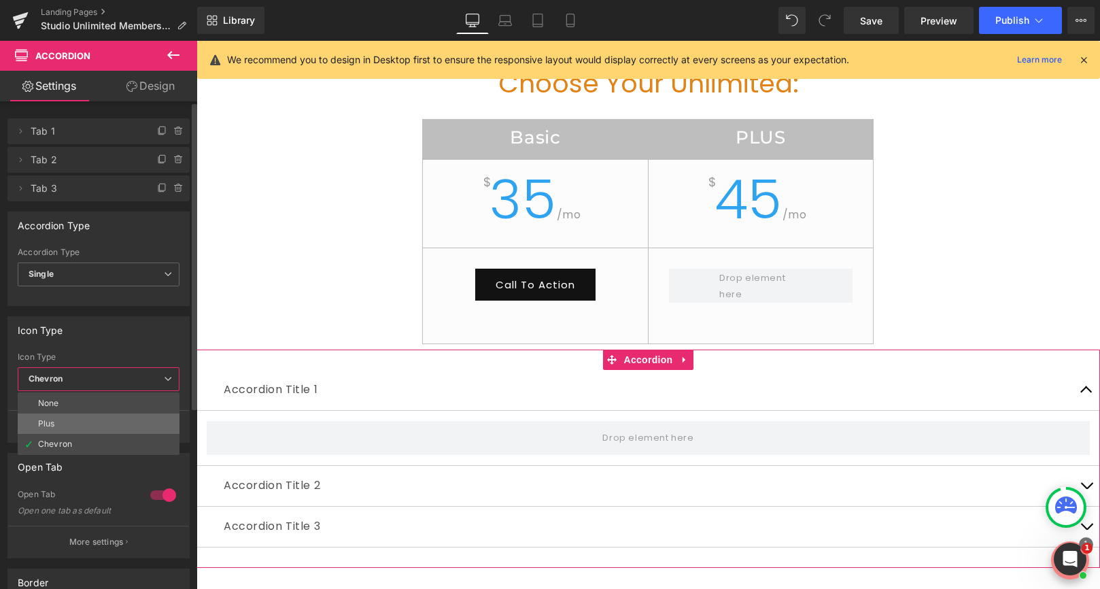
click at [62, 430] on li "Plus" at bounding box center [99, 423] width 162 height 20
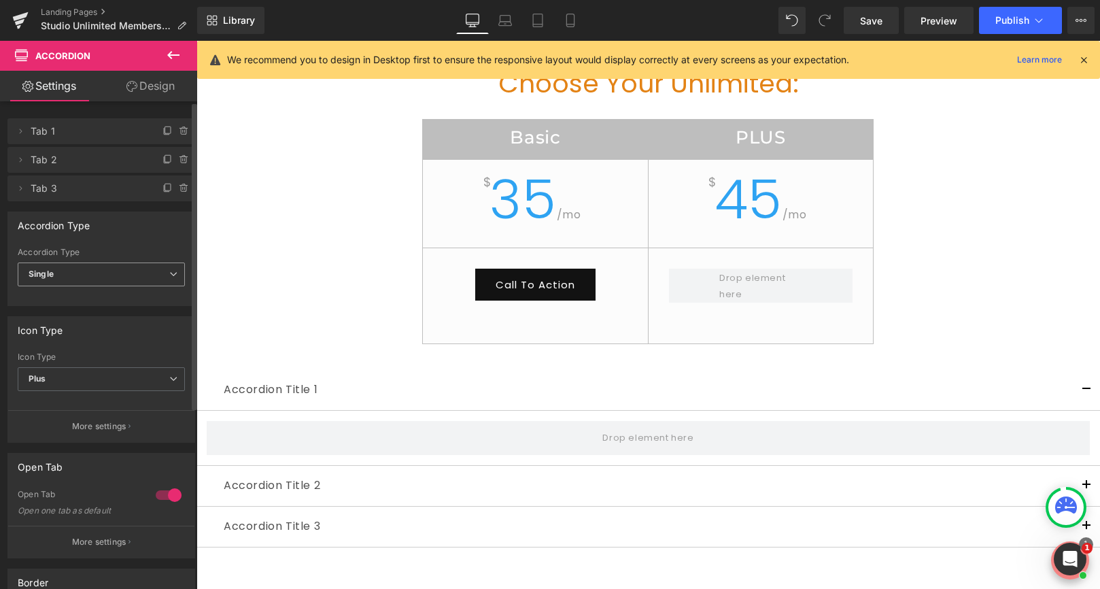
click at [75, 273] on span "Single" at bounding box center [101, 274] width 167 height 24
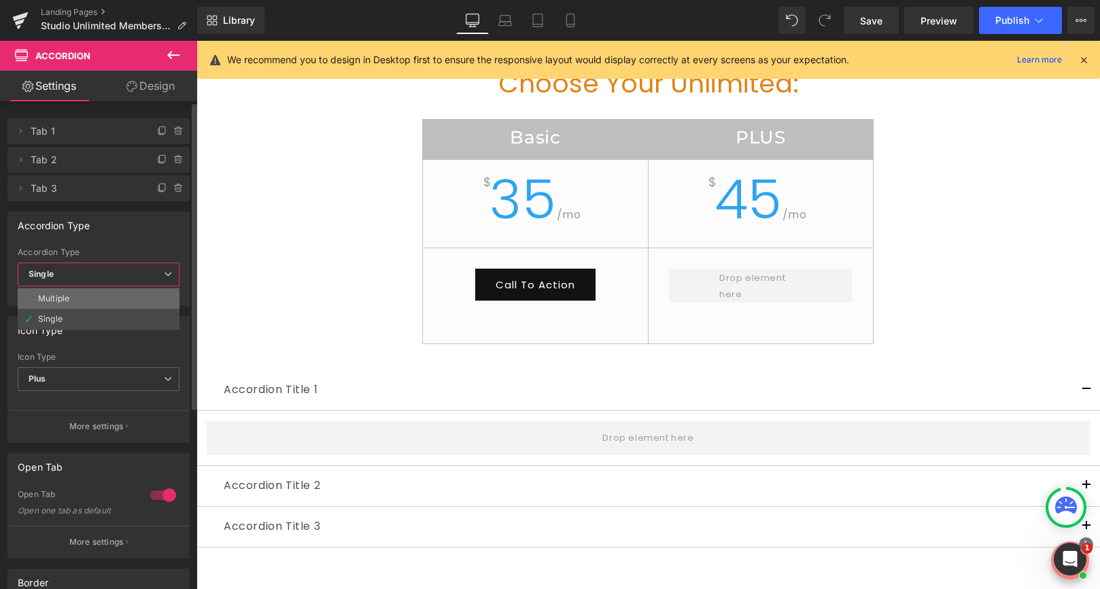
click at [68, 302] on div "Multiple" at bounding box center [53, 299] width 31 height 10
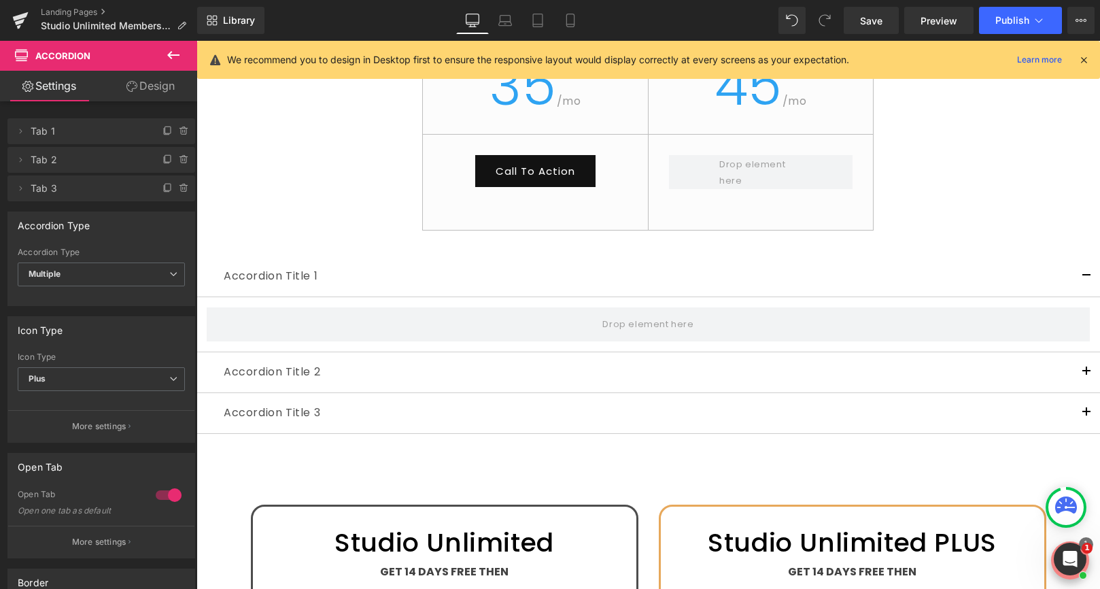
scroll to position [2144, 0]
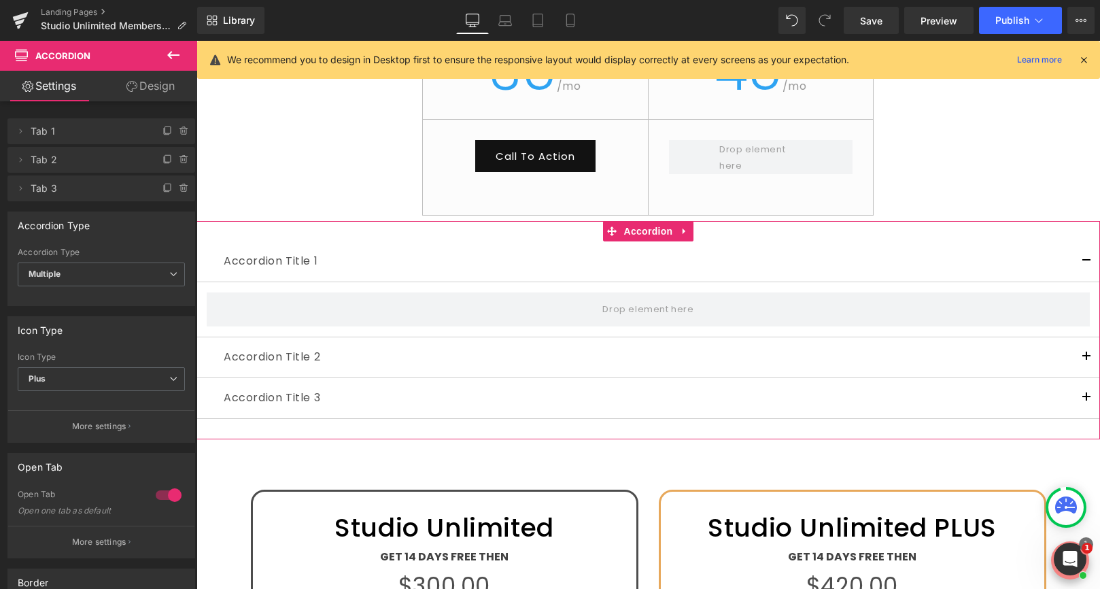
click at [1084, 357] on button "button" at bounding box center [1086, 357] width 27 height 40
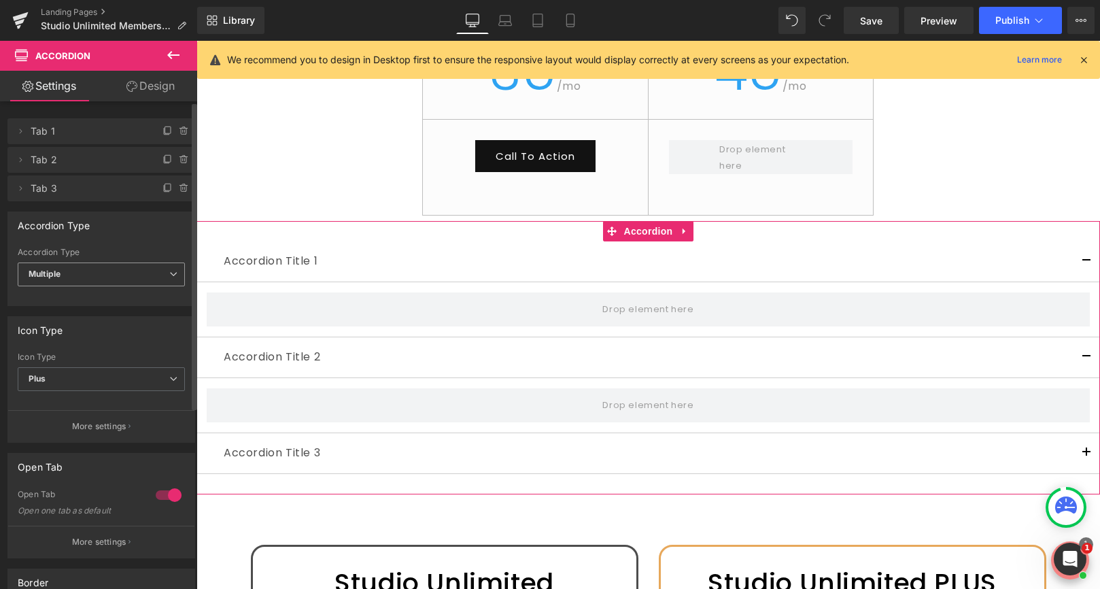
click at [126, 283] on span "Multiple" at bounding box center [101, 274] width 167 height 24
click at [109, 317] on li "Single" at bounding box center [99, 319] width 162 height 20
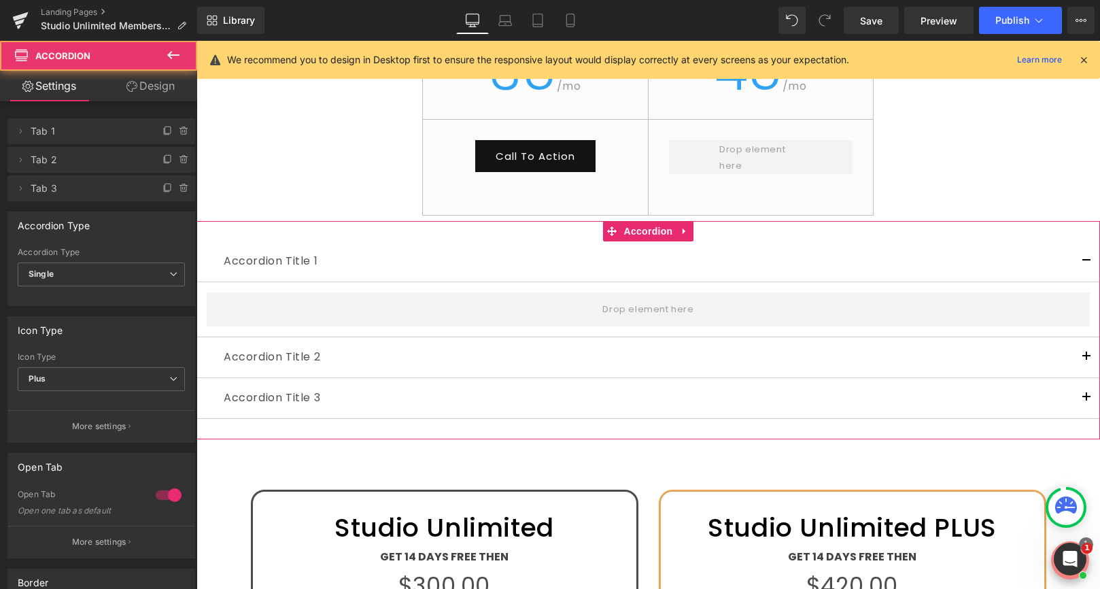
click at [1086, 360] on span "button" at bounding box center [1086, 360] width 0 height 0
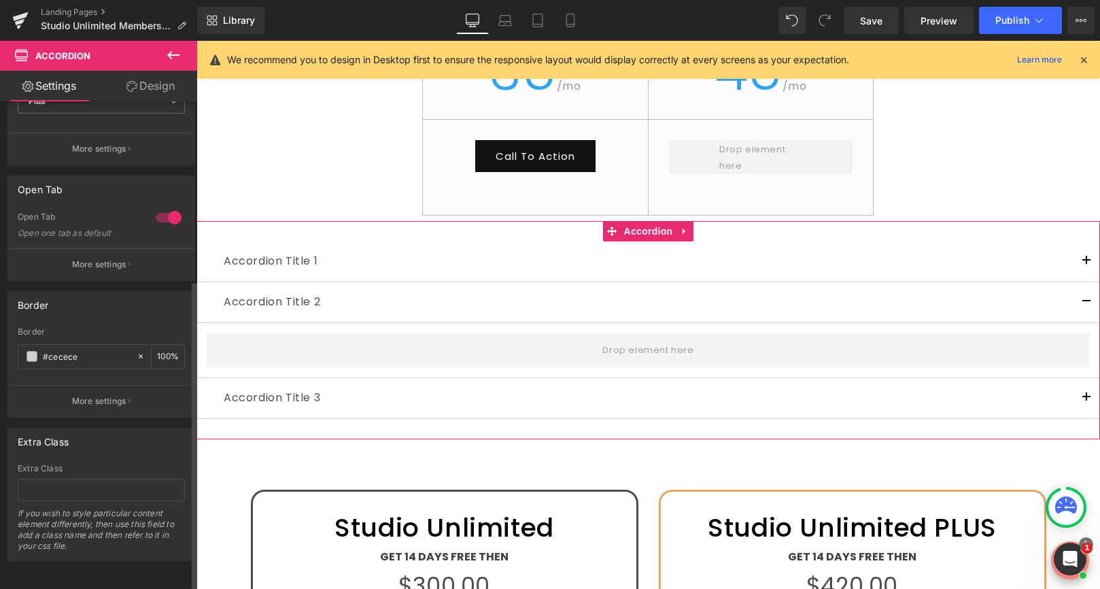
scroll to position [0, 0]
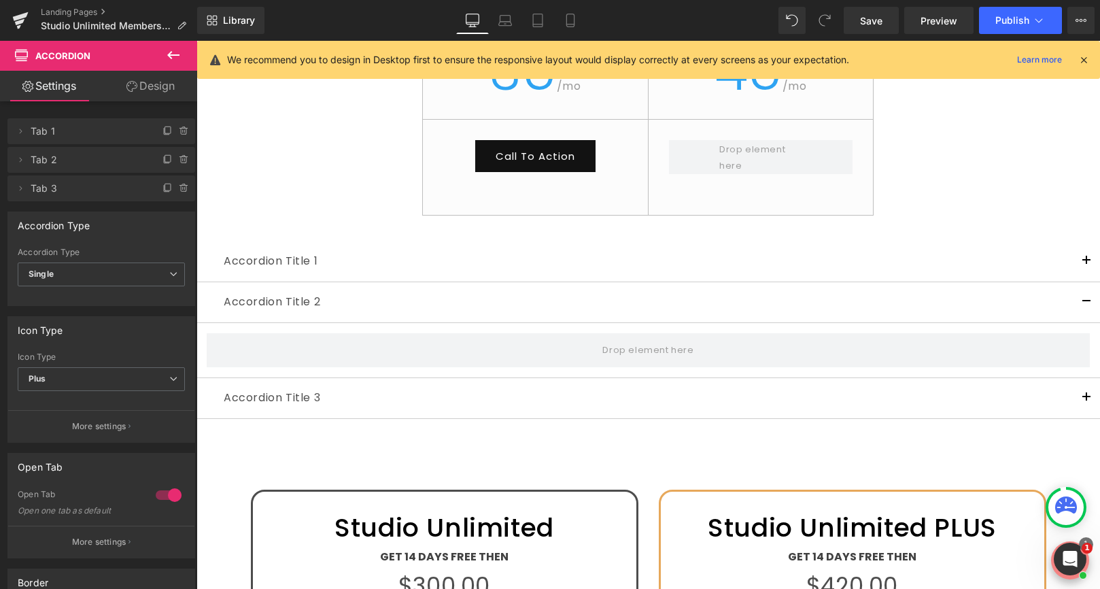
click at [175, 52] on icon at bounding box center [173, 55] width 16 height 16
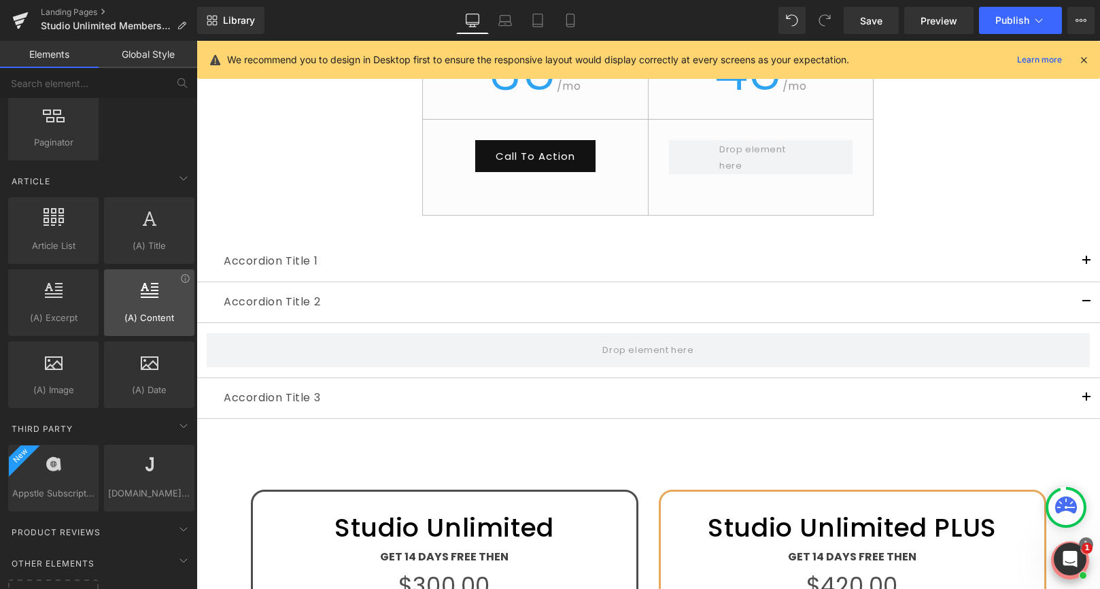
scroll to position [2581, 0]
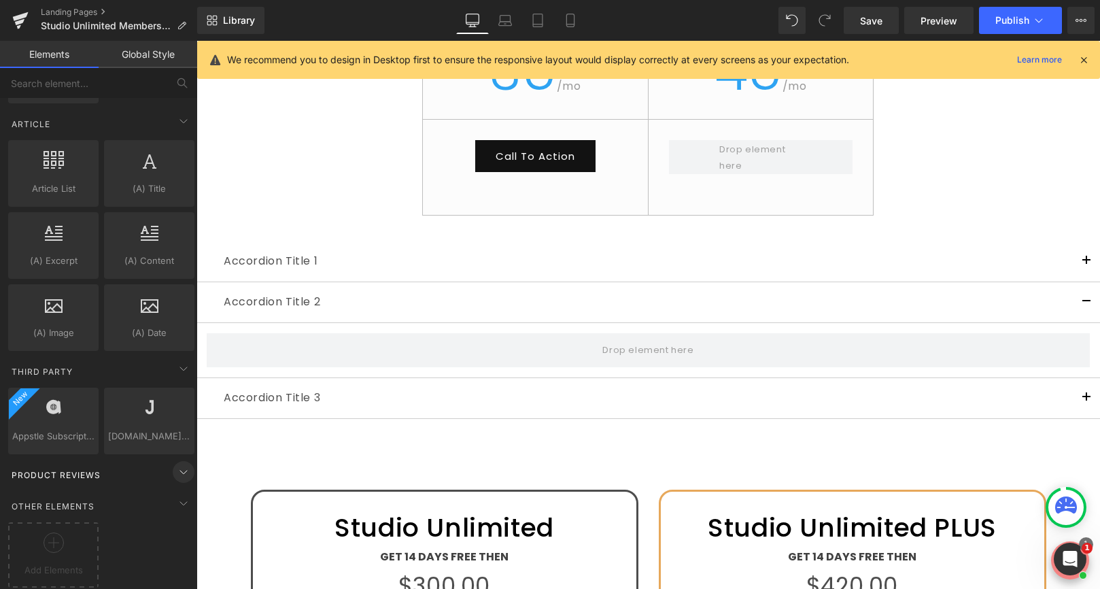
click at [175, 464] on icon at bounding box center [183, 472] width 16 height 16
click at [175, 495] on icon at bounding box center [183, 503] width 16 height 16
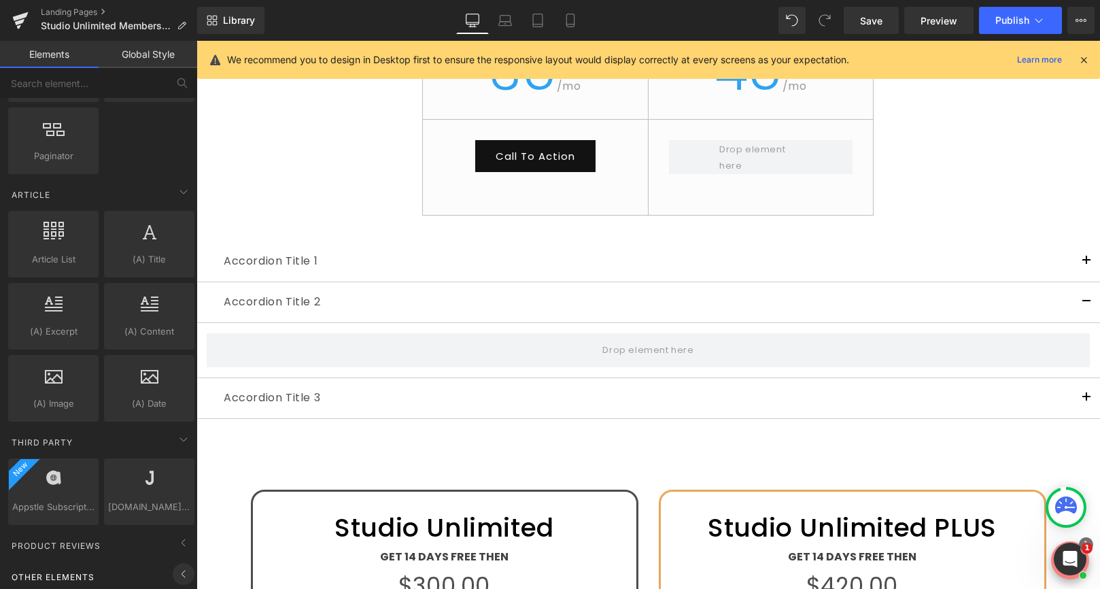
click at [177, 566] on icon at bounding box center [183, 574] width 16 height 16
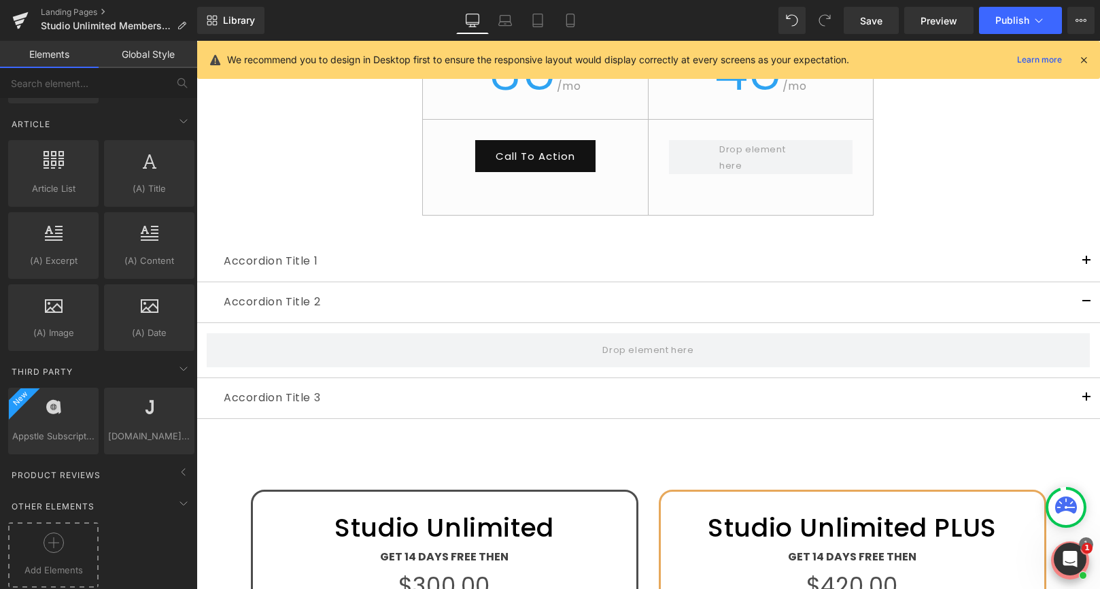
click at [44, 534] on icon at bounding box center [54, 542] width 20 height 20
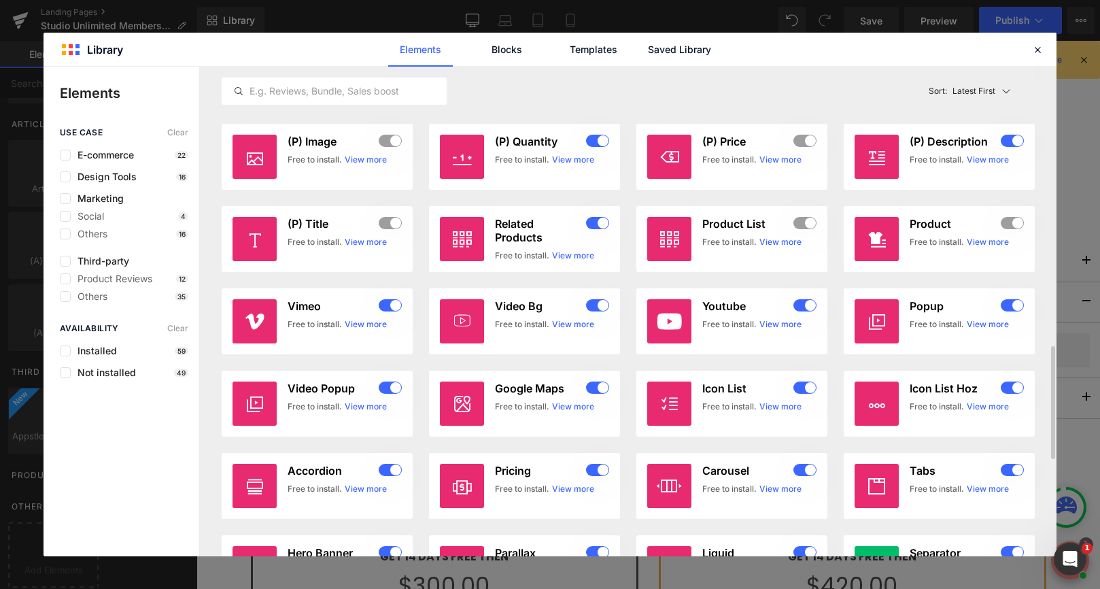
scroll to position [1406, 0]
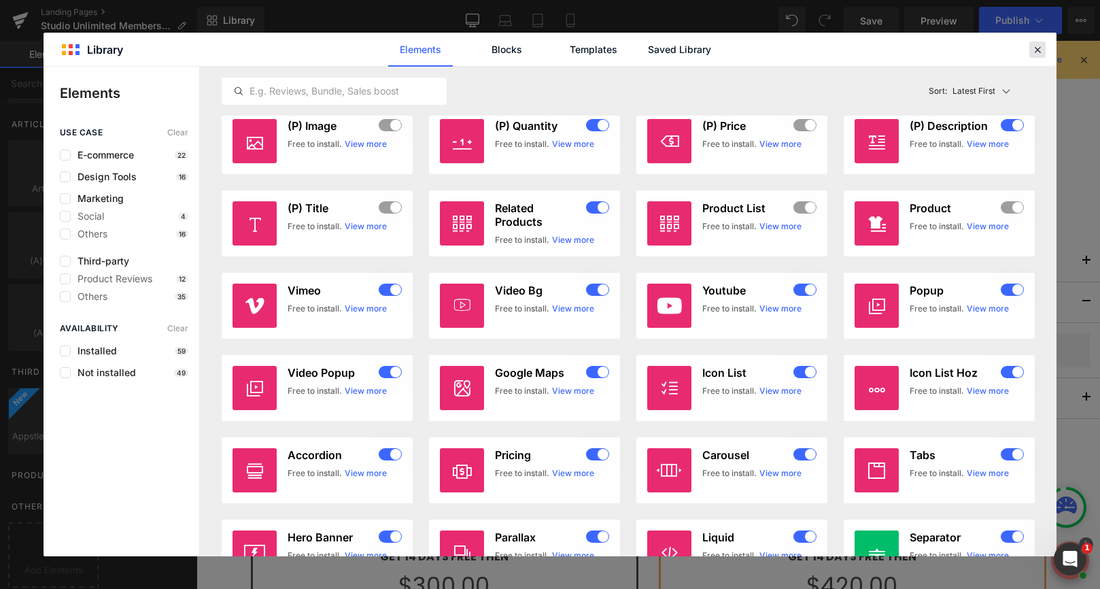
click at [1037, 47] on icon at bounding box center [1037, 50] width 12 height 12
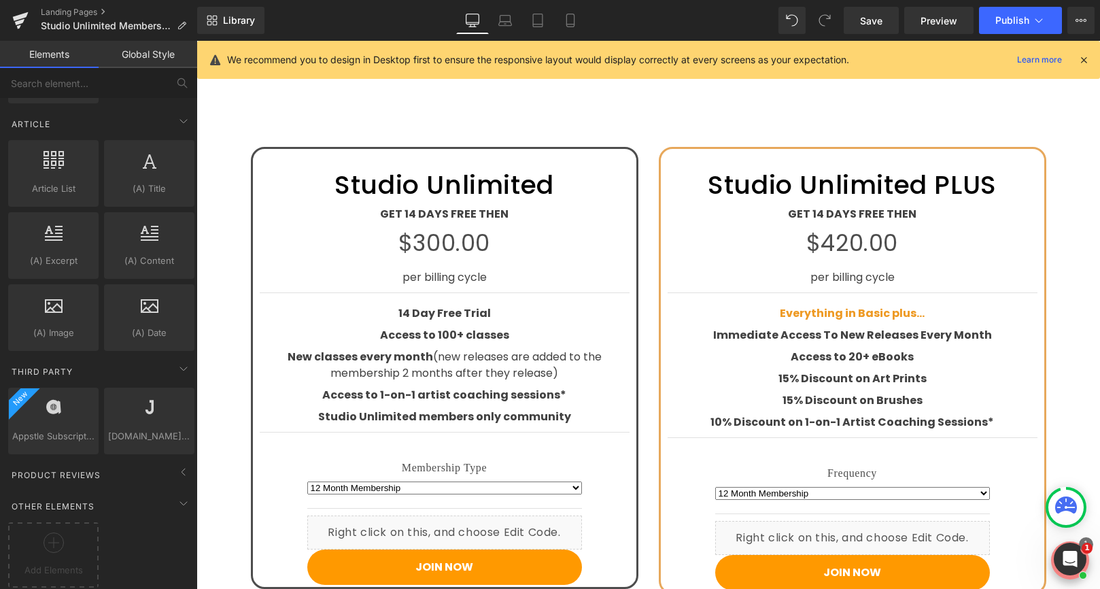
scroll to position [2484, 0]
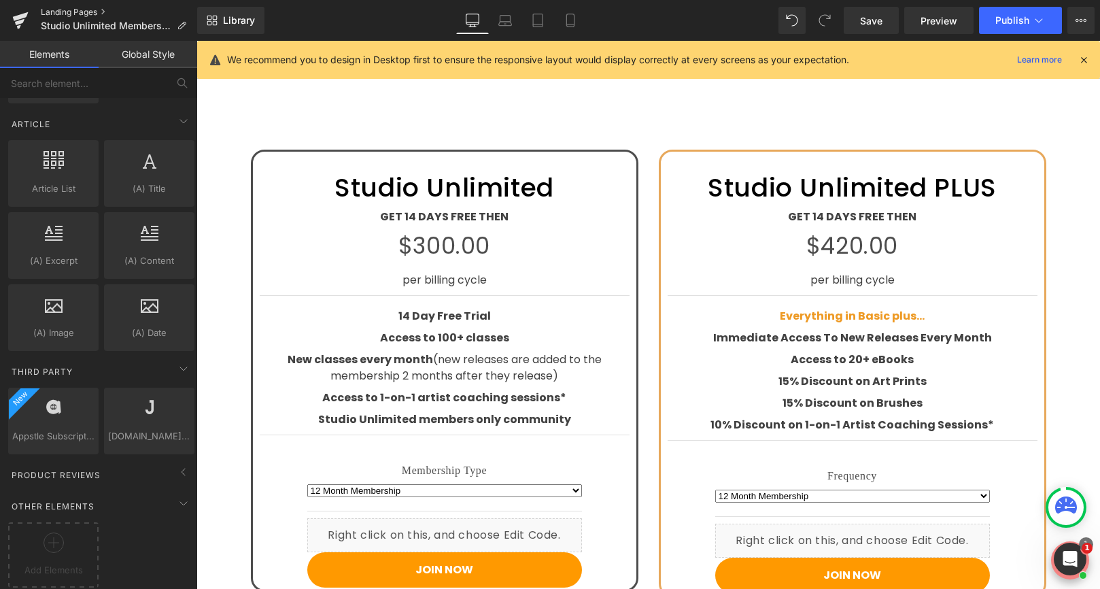
click at [79, 10] on link "Landing Pages" at bounding box center [119, 12] width 156 height 11
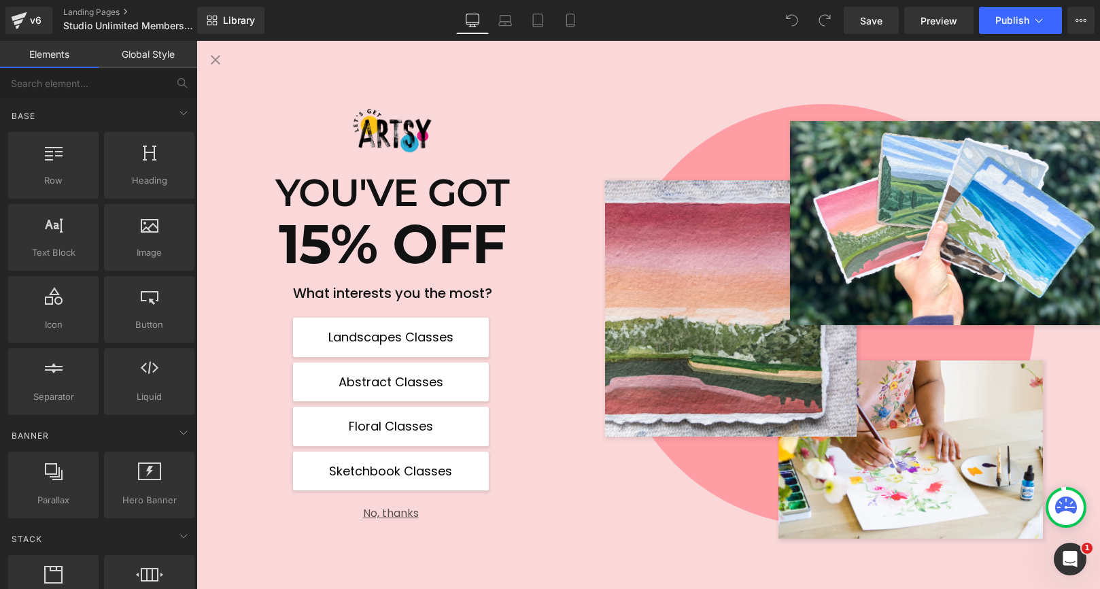
click at [400, 511] on button "No, thanks" at bounding box center [391, 508] width 196 height 24
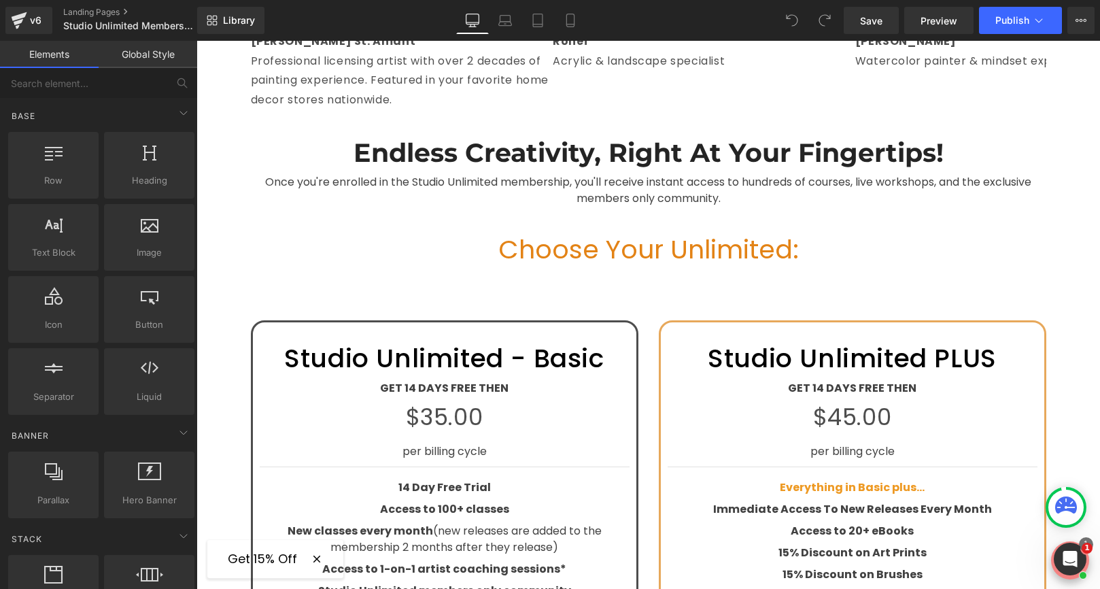
scroll to position [1884, 0]
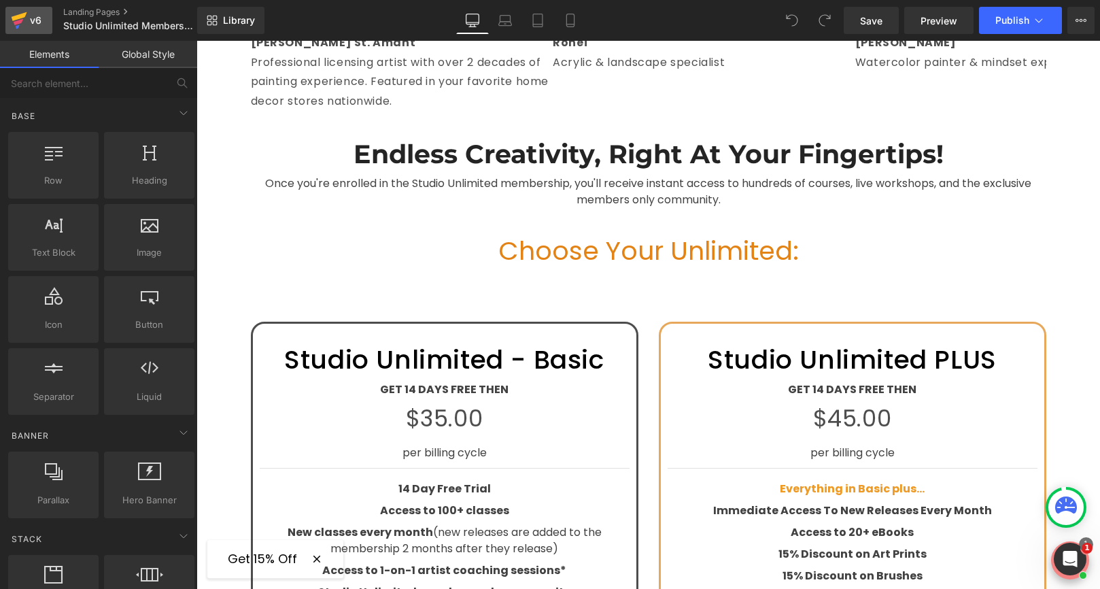
click at [32, 19] on div "v6" at bounding box center [35, 21] width 17 height 18
